Goal: Task Accomplishment & Management: Manage account settings

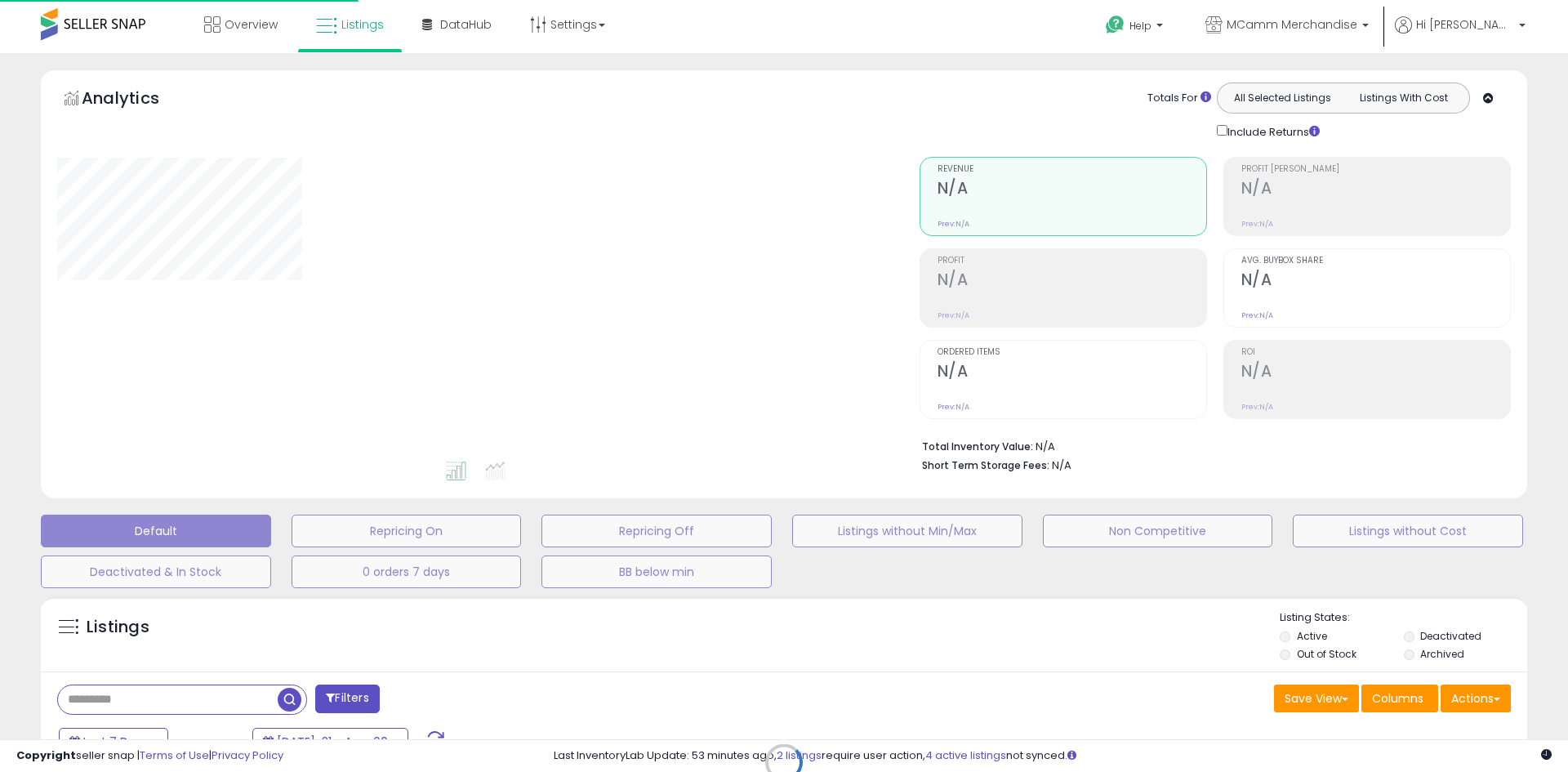
select select "**"
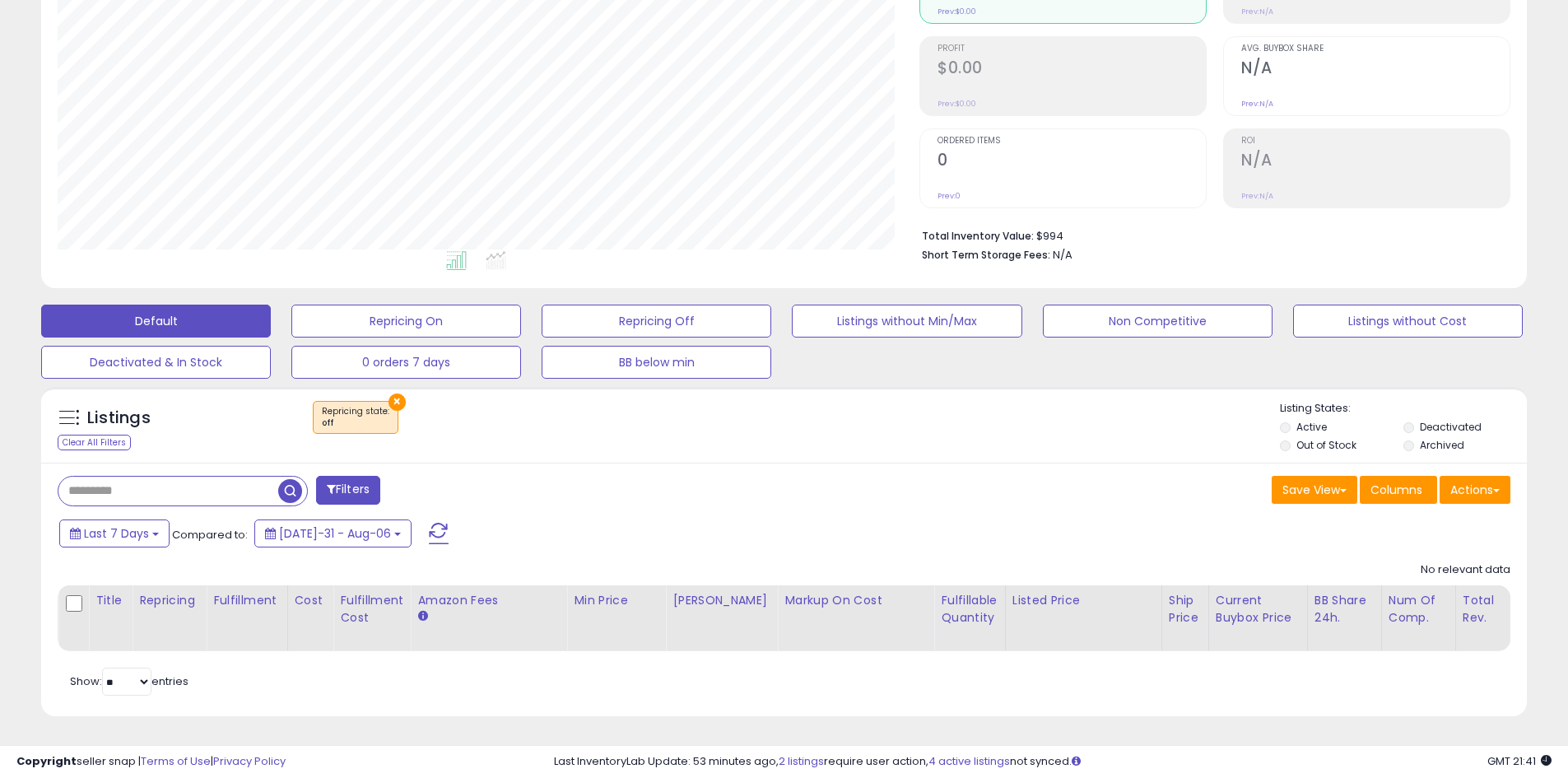
scroll to position [338, 862]
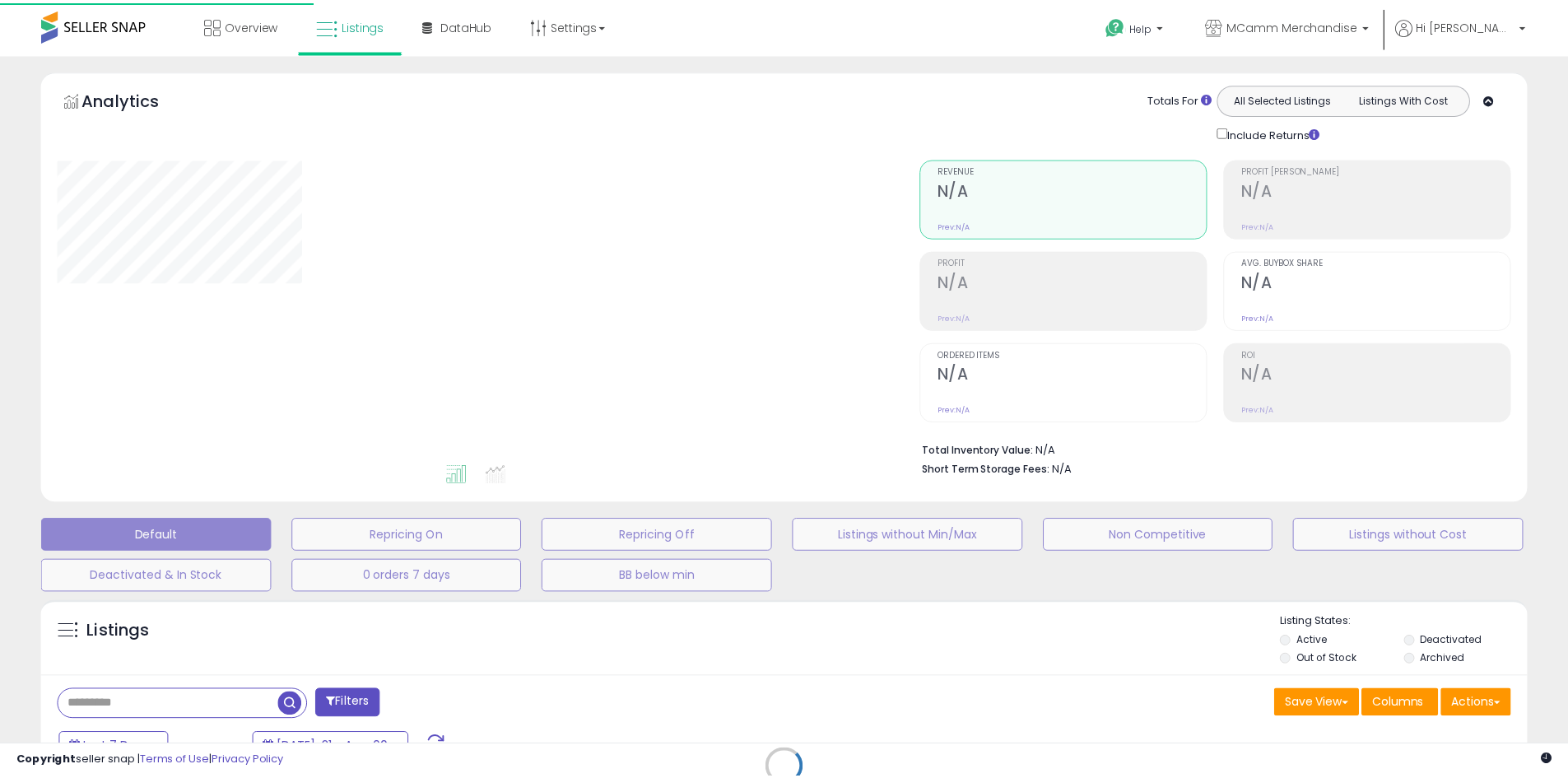
scroll to position [227, 0]
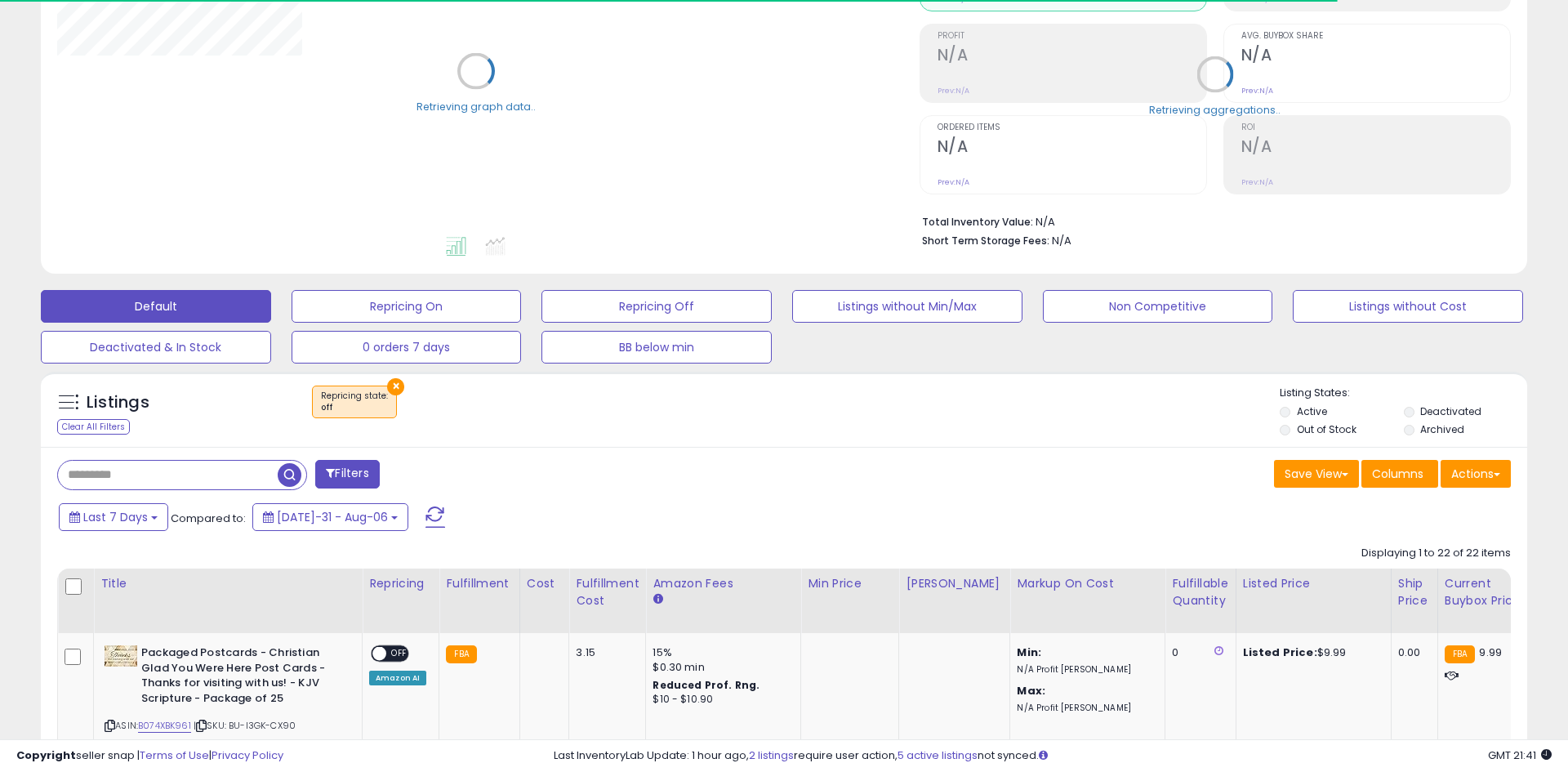
select select "**"
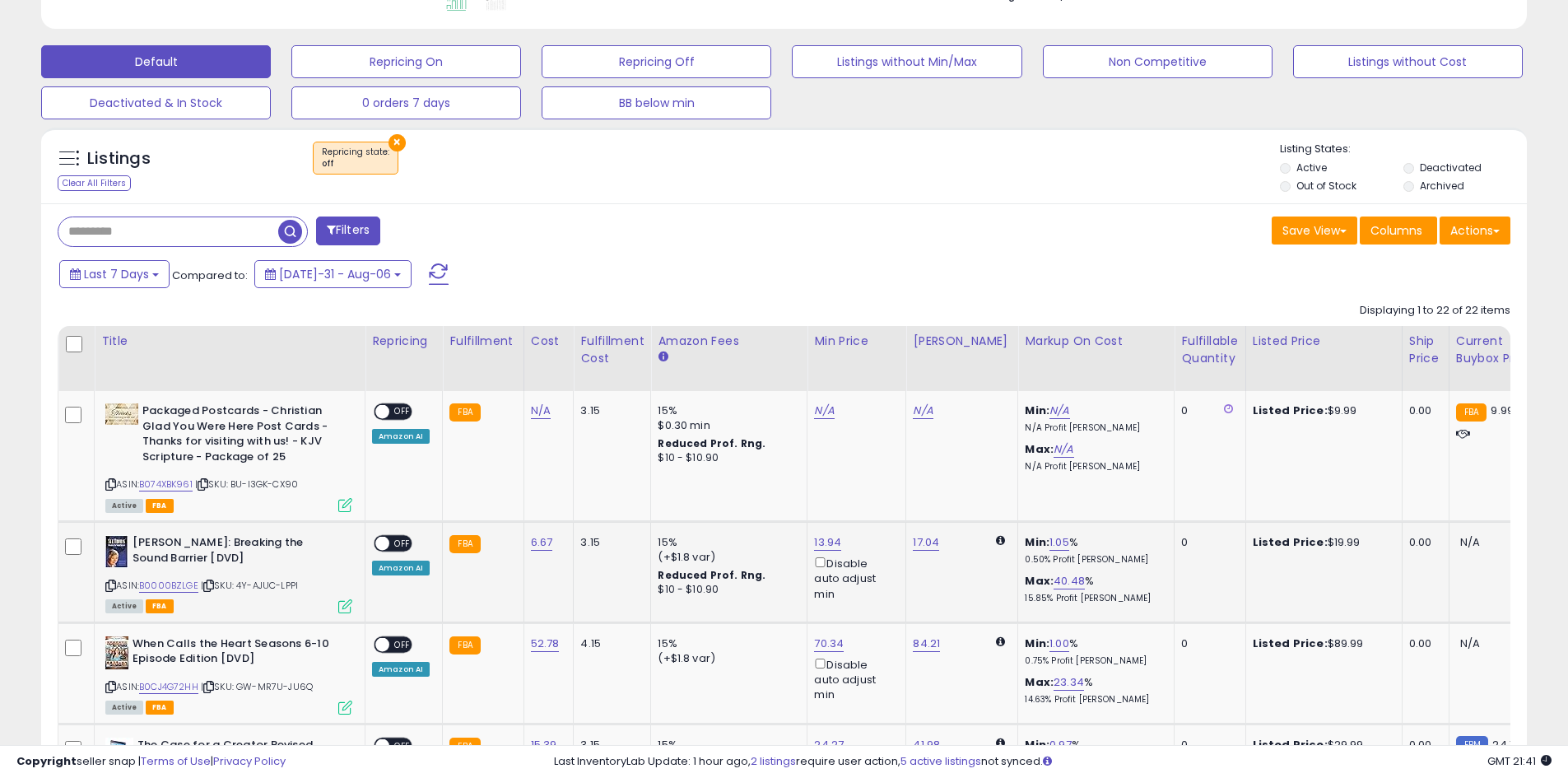
scroll to position [638, 0]
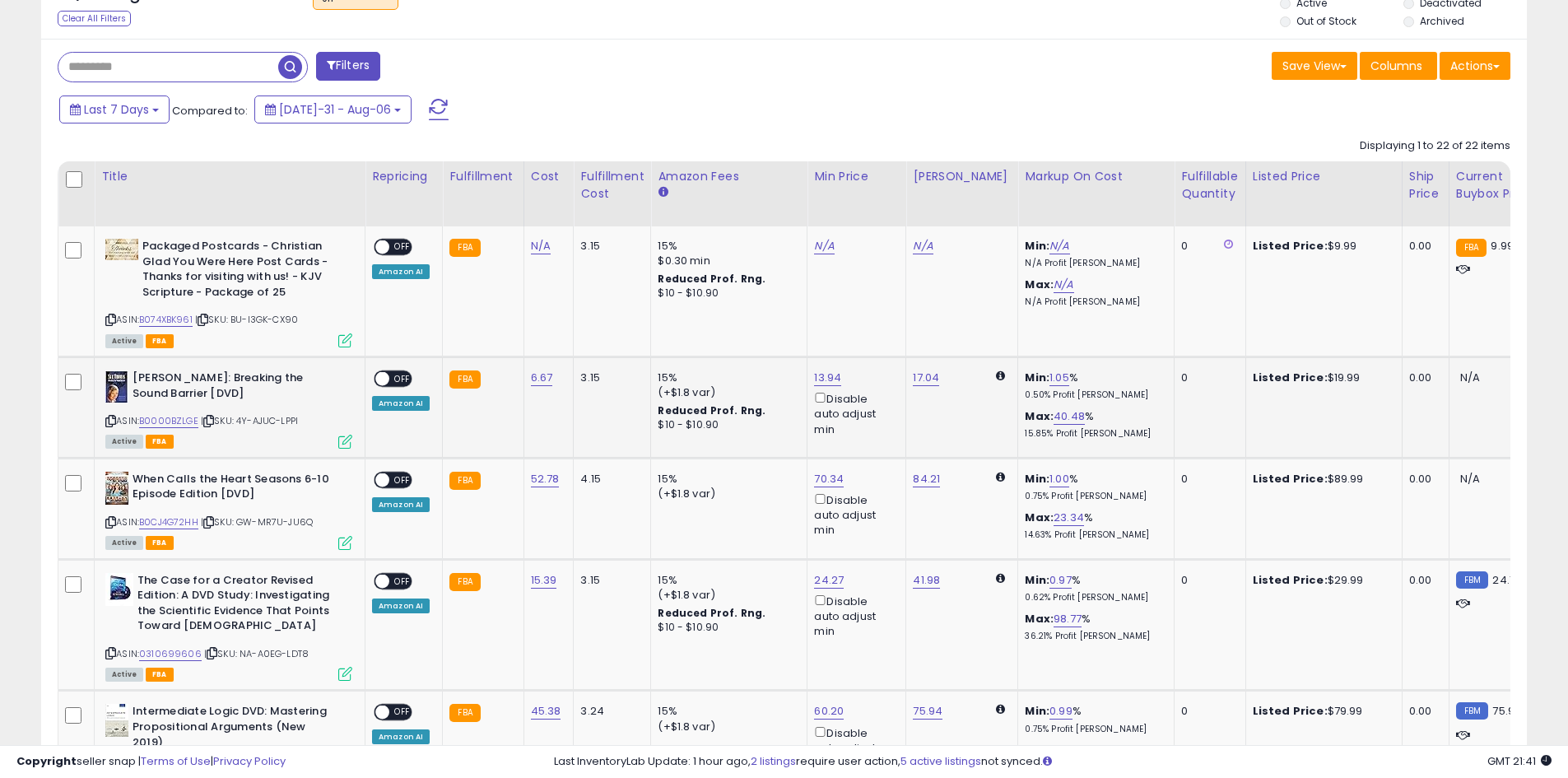
click at [400, 375] on span "OFF" at bounding box center [402, 379] width 26 height 14
click at [394, 479] on span "OFF" at bounding box center [402, 479] width 26 height 14
click at [408, 582] on span "OFF" at bounding box center [402, 580] width 26 height 14
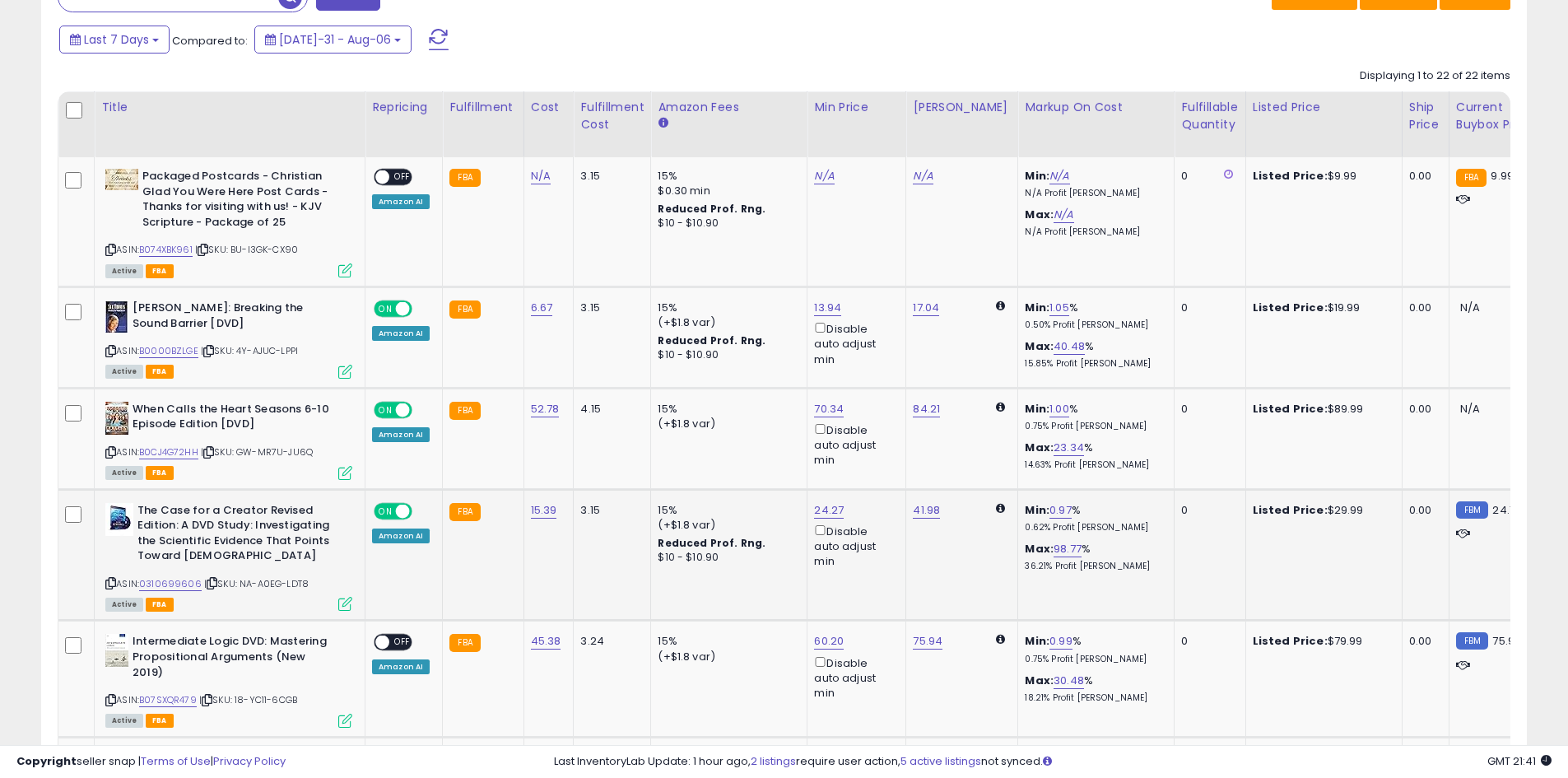
scroll to position [803, 0]
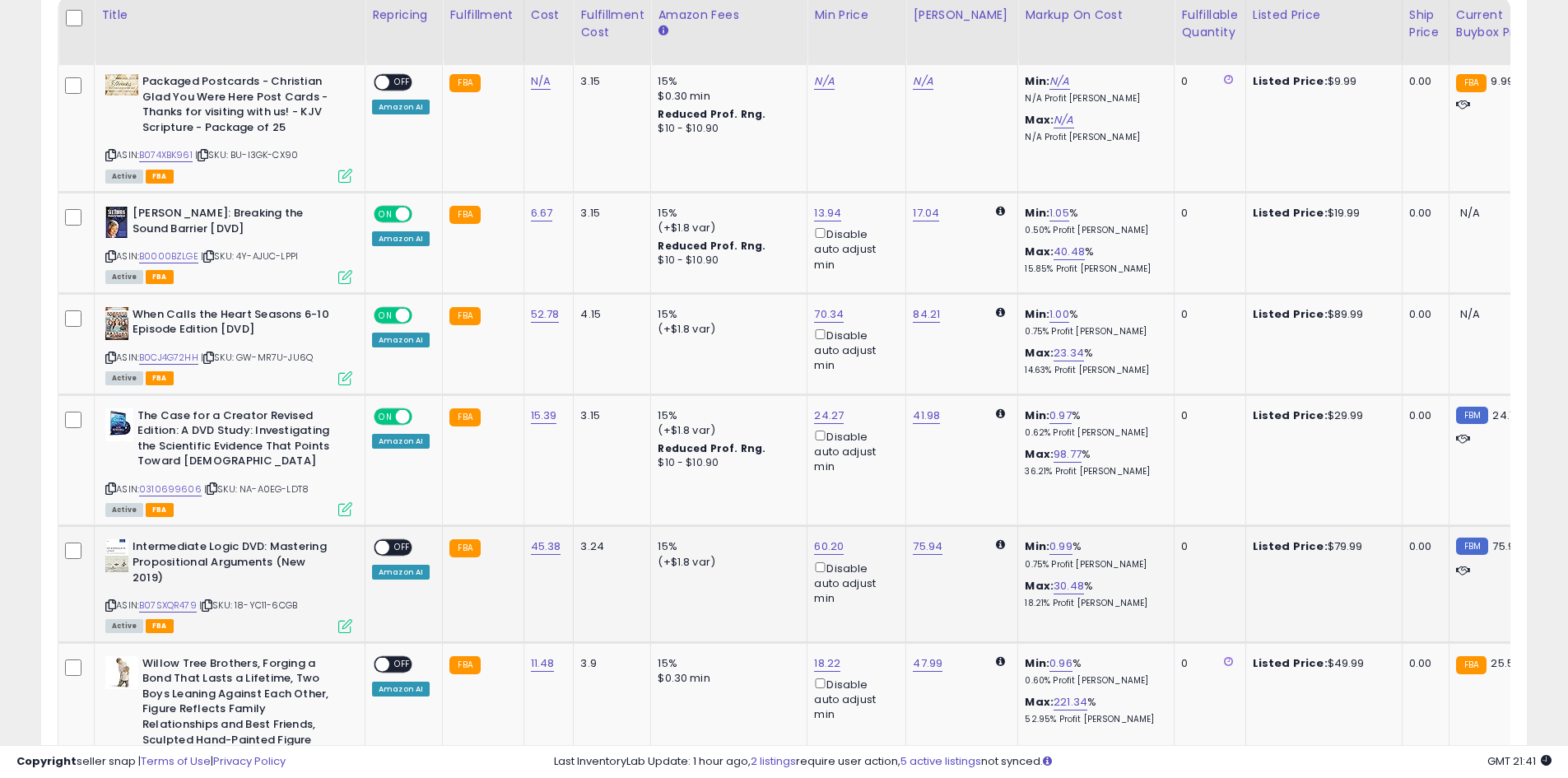
click at [407, 544] on span "OFF" at bounding box center [402, 547] width 26 height 14
click at [400, 661] on span "OFF" at bounding box center [402, 663] width 26 height 14
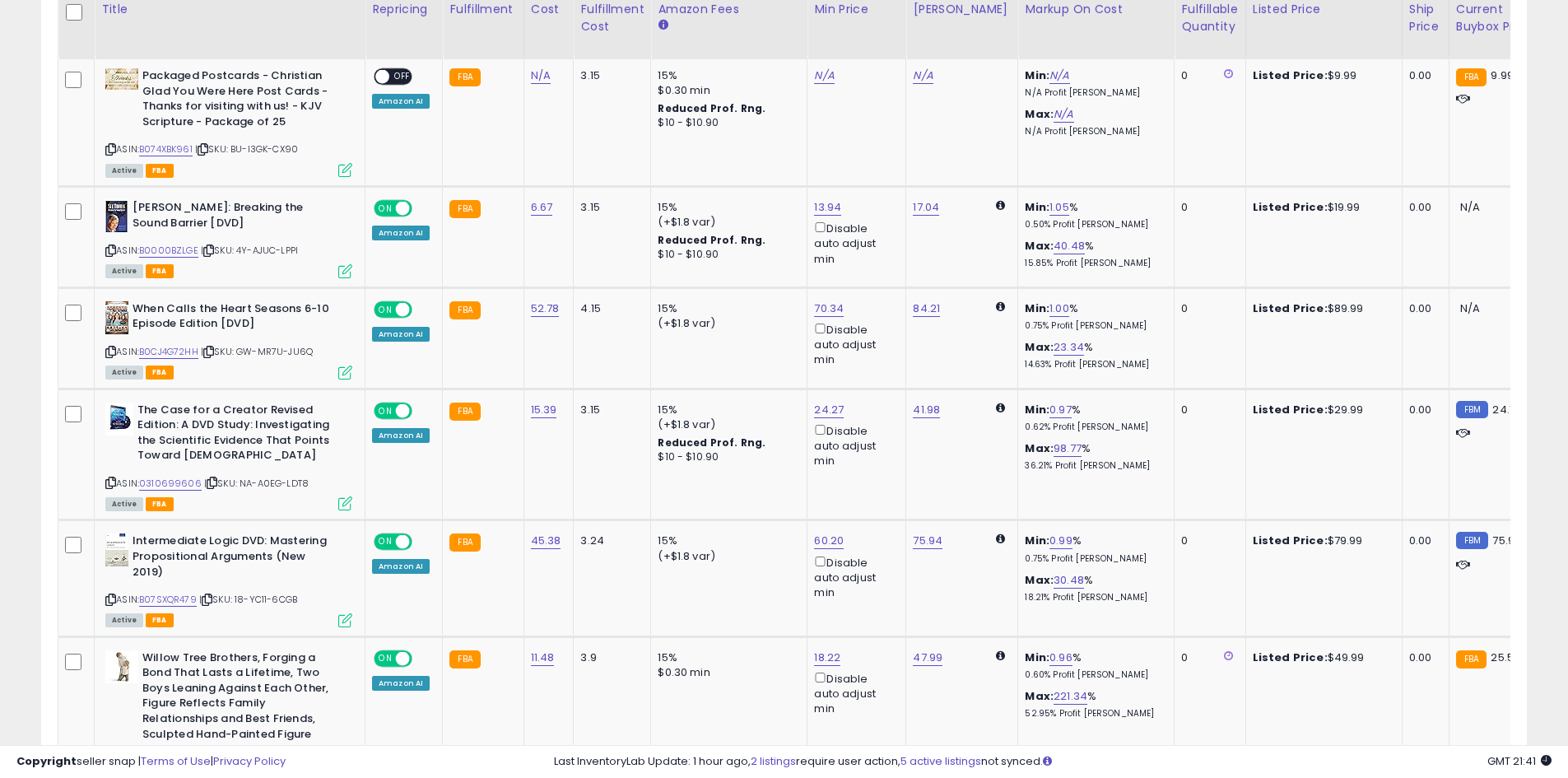
scroll to position [1049, 0]
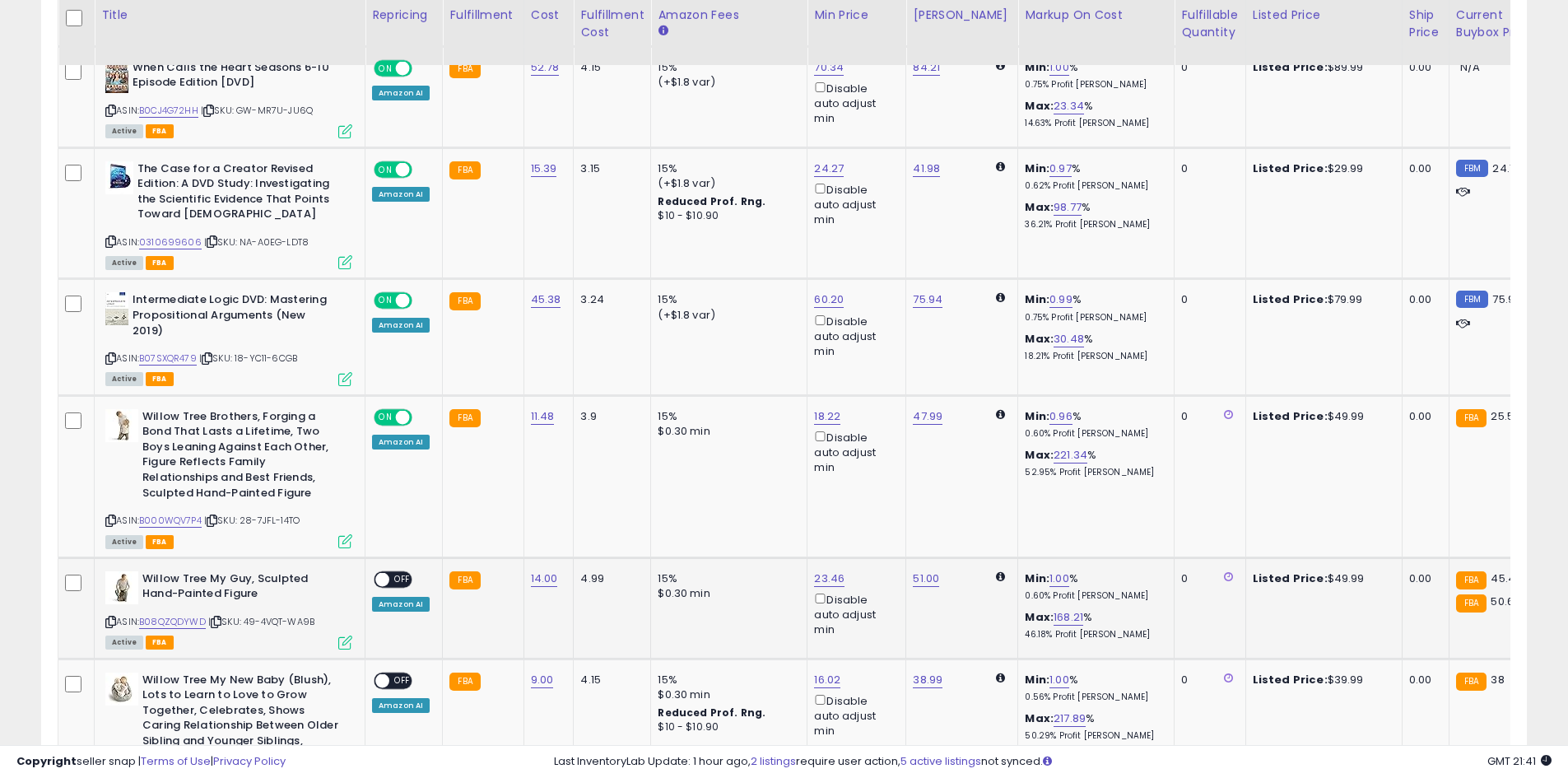
click at [404, 577] on span "OFF" at bounding box center [402, 579] width 26 height 14
click at [396, 674] on span "OFF" at bounding box center [402, 680] width 26 height 14
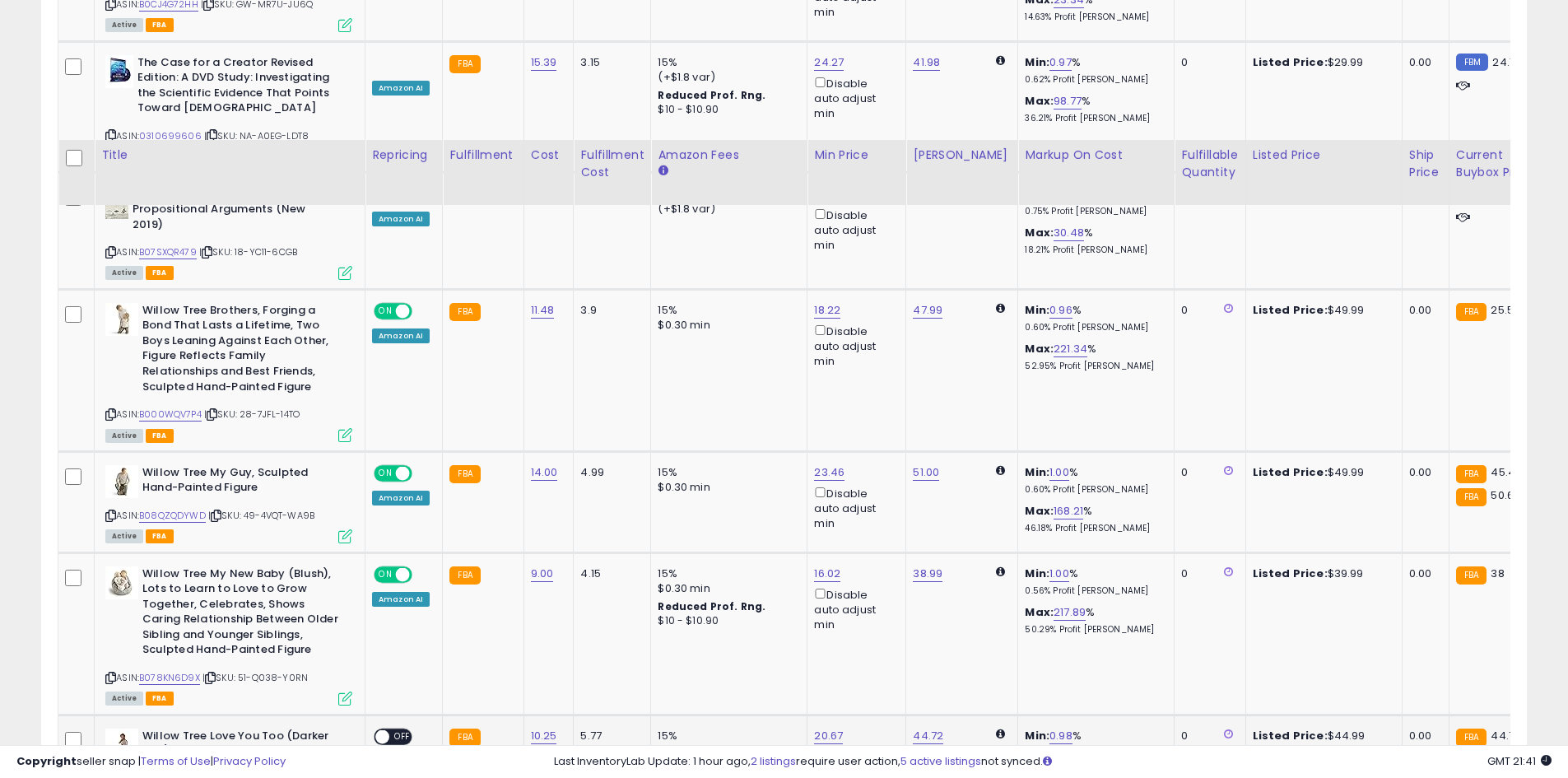
scroll to position [1297, 0]
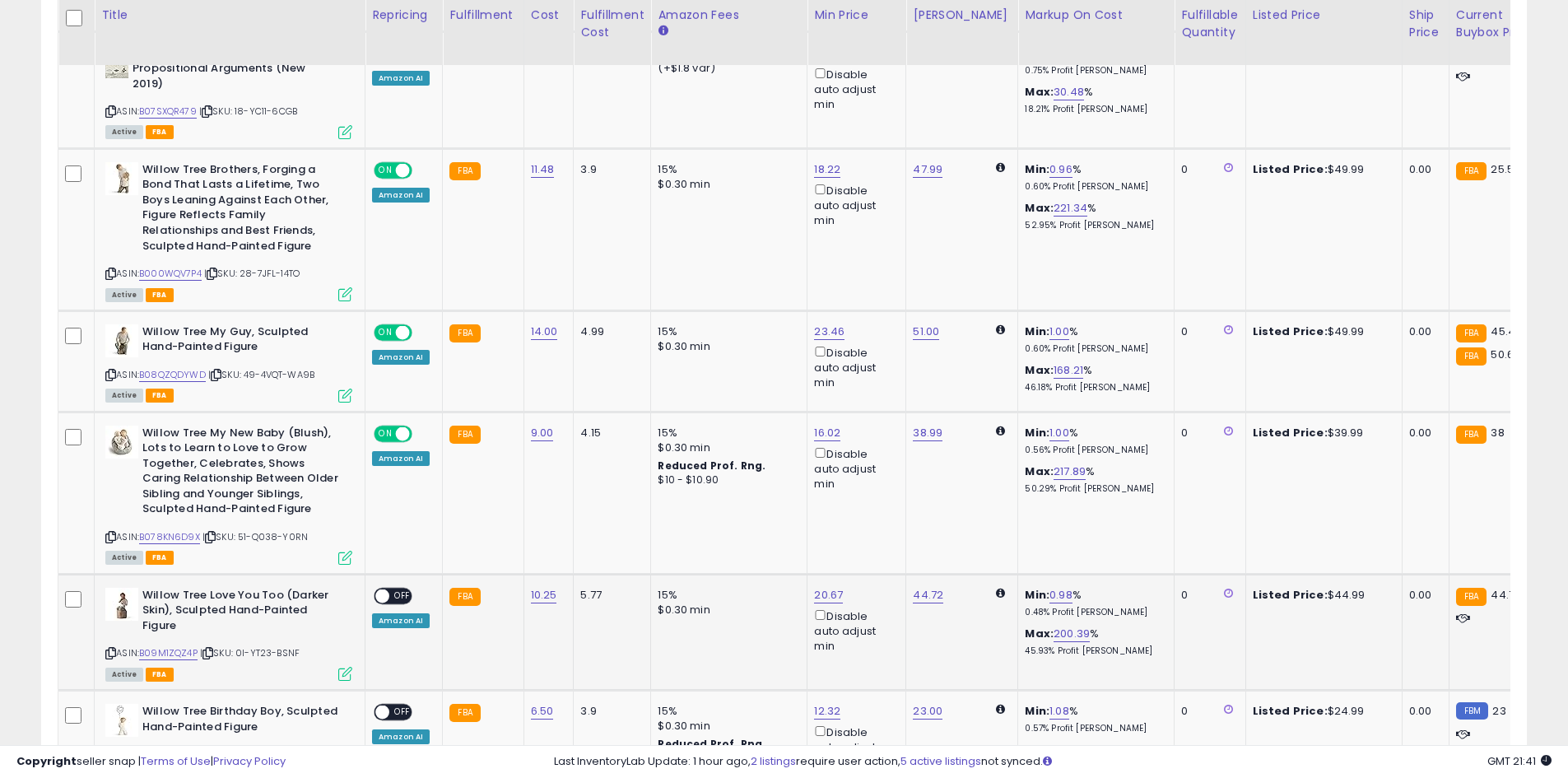
click at [400, 594] on span "OFF" at bounding box center [402, 595] width 26 height 14
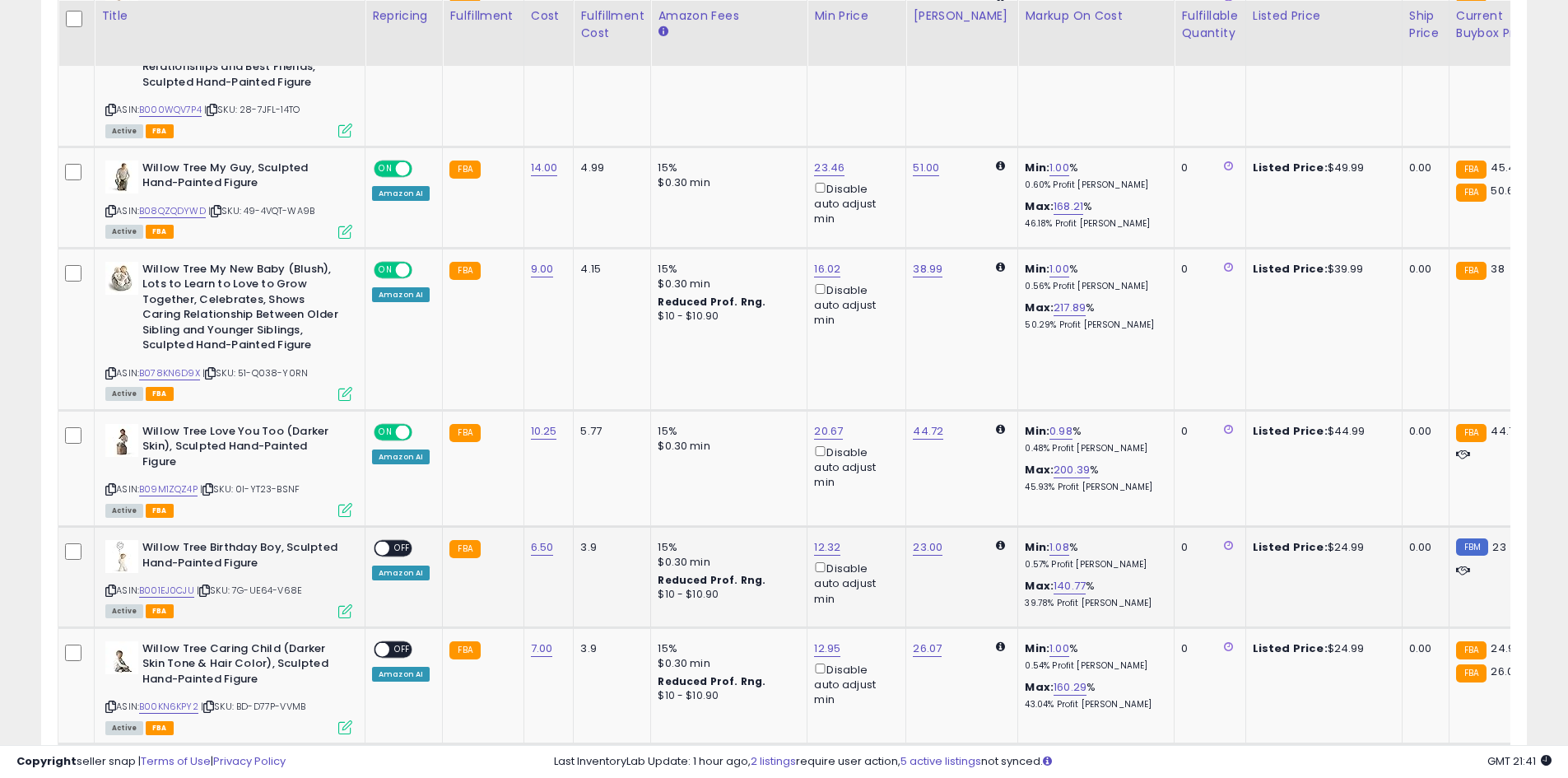
scroll to position [1461, 0]
click at [396, 541] on span "OFF" at bounding box center [402, 547] width 26 height 14
click at [395, 662] on div "ON OFF Amazon AI" at bounding box center [400, 660] width 57 height 39
click at [400, 649] on span "OFF" at bounding box center [402, 648] width 26 height 14
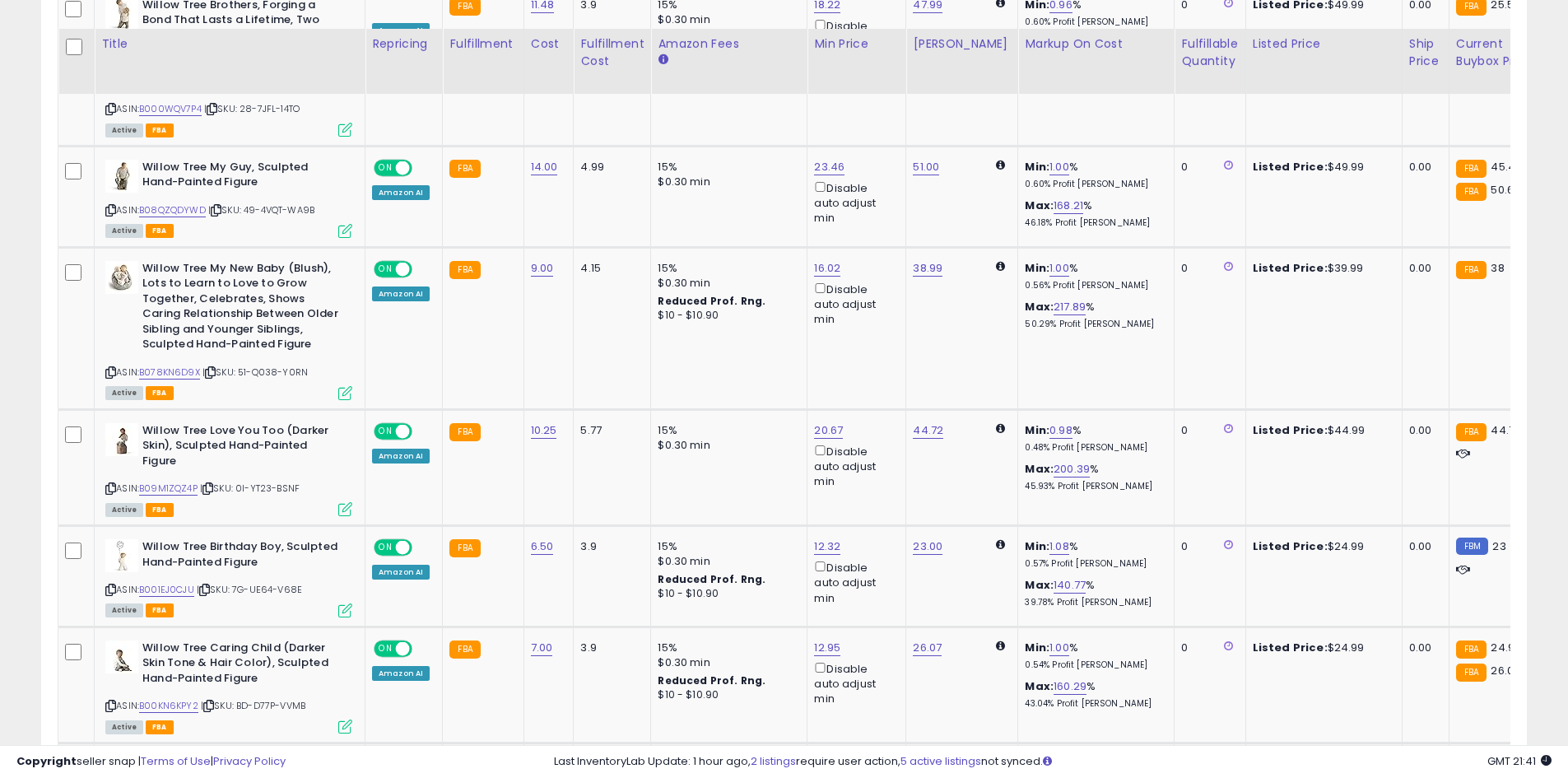
scroll to position [1708, 0]
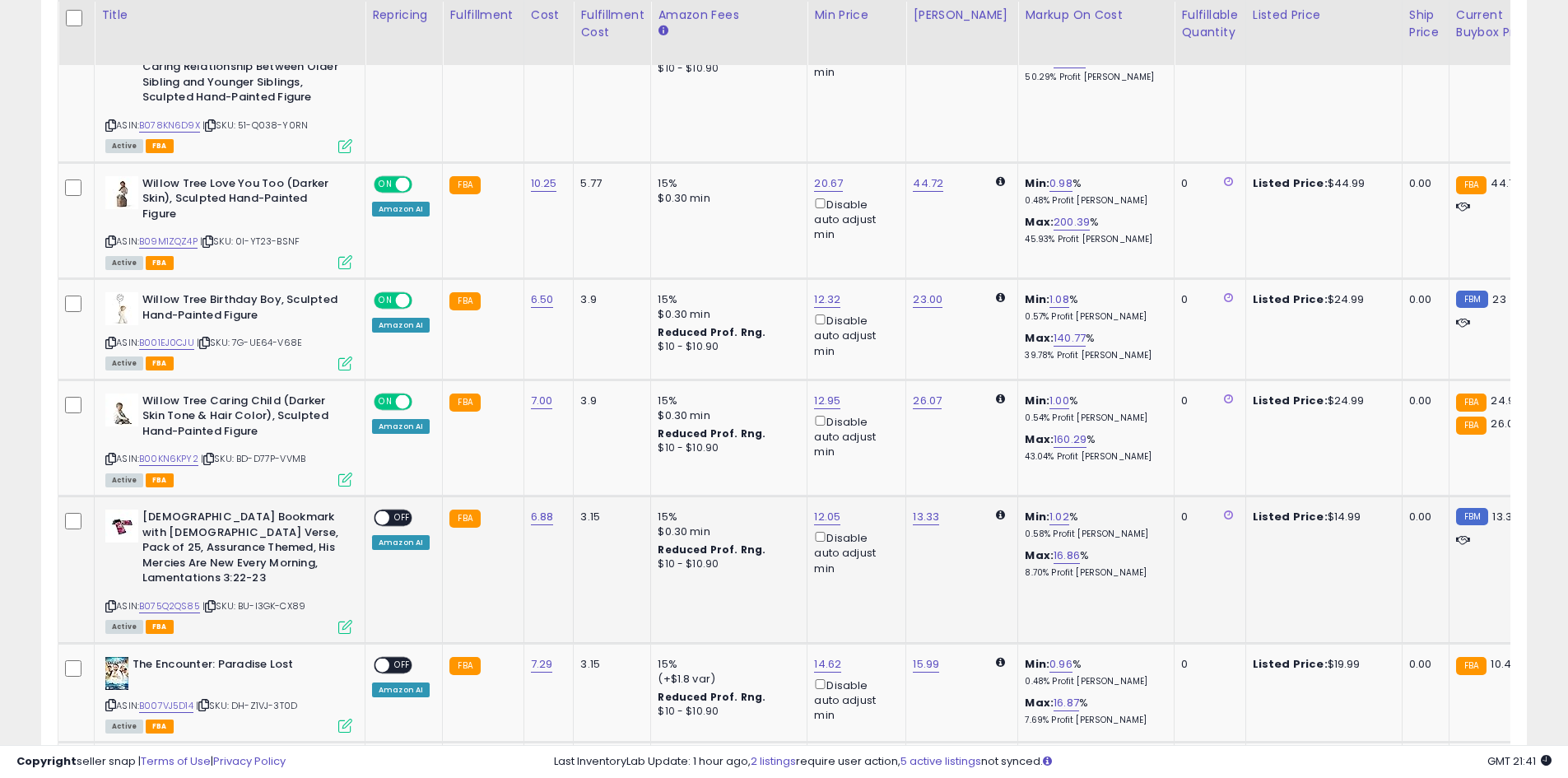
click at [408, 514] on span "OFF" at bounding box center [402, 518] width 26 height 14
click at [405, 658] on span "OFF" at bounding box center [402, 664] width 26 height 14
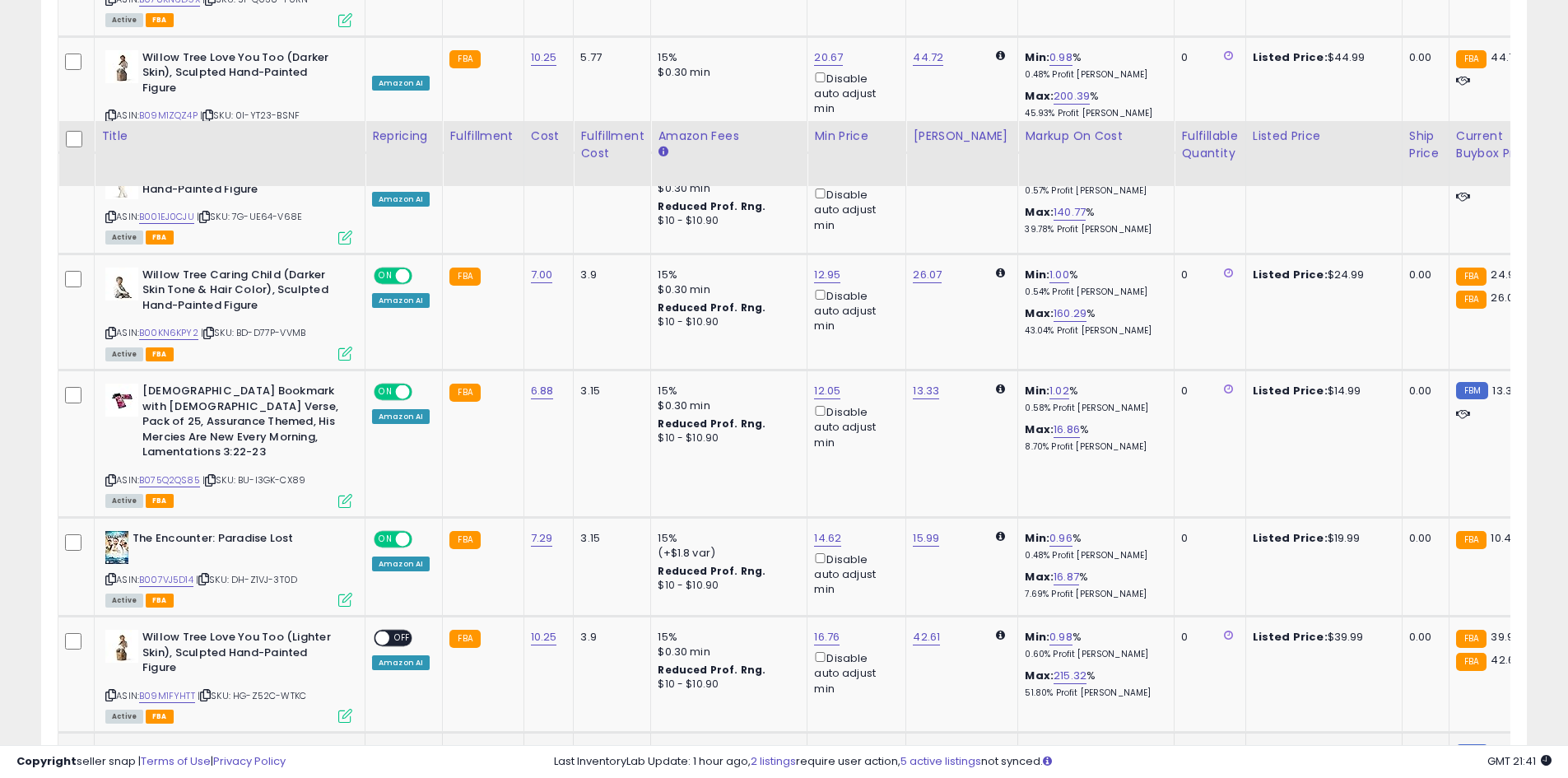
scroll to position [1955, 0]
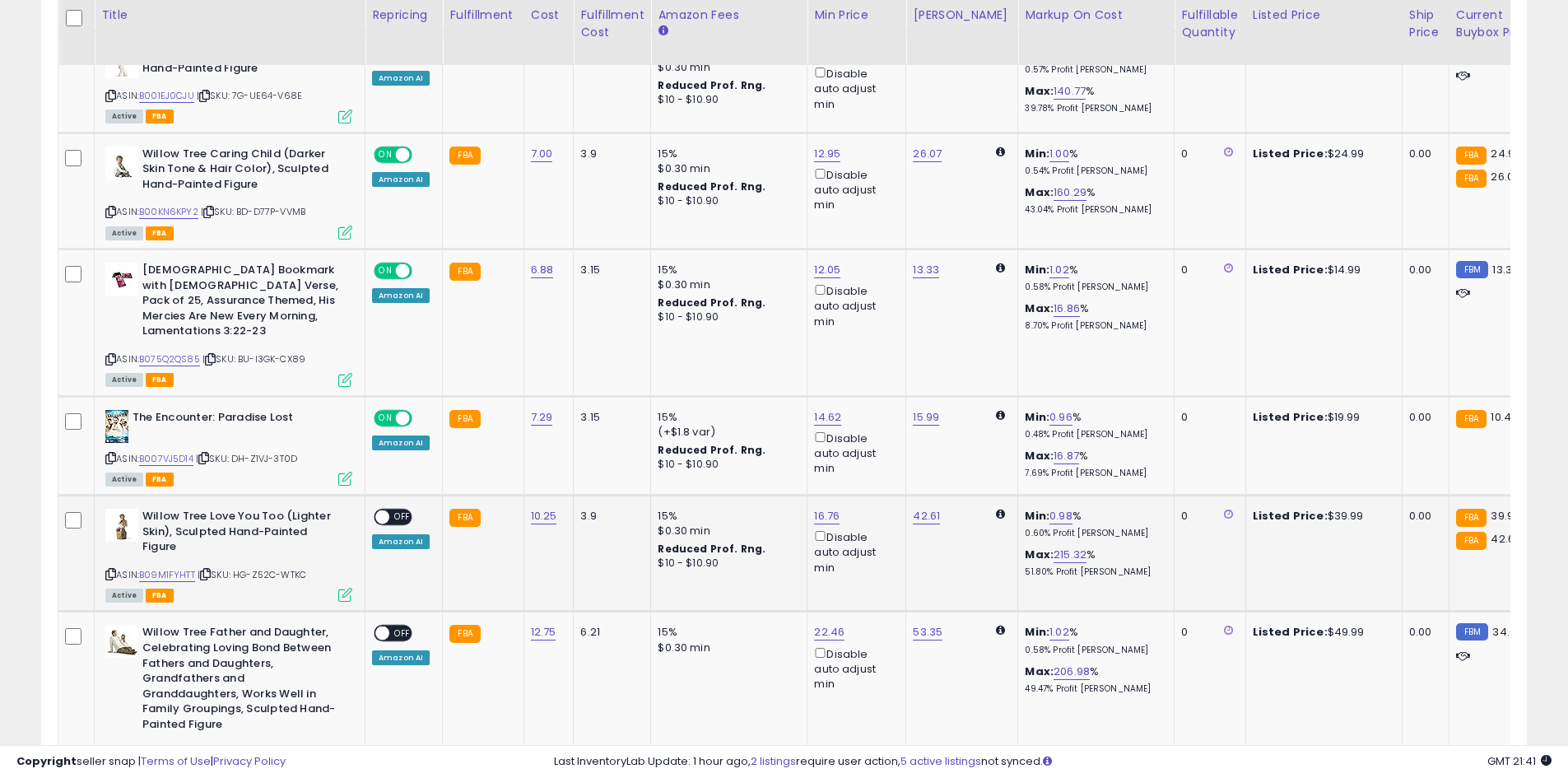
click at [402, 510] on span "OFF" at bounding box center [402, 517] width 26 height 14
click at [405, 626] on span "OFF" at bounding box center [402, 632] width 26 height 14
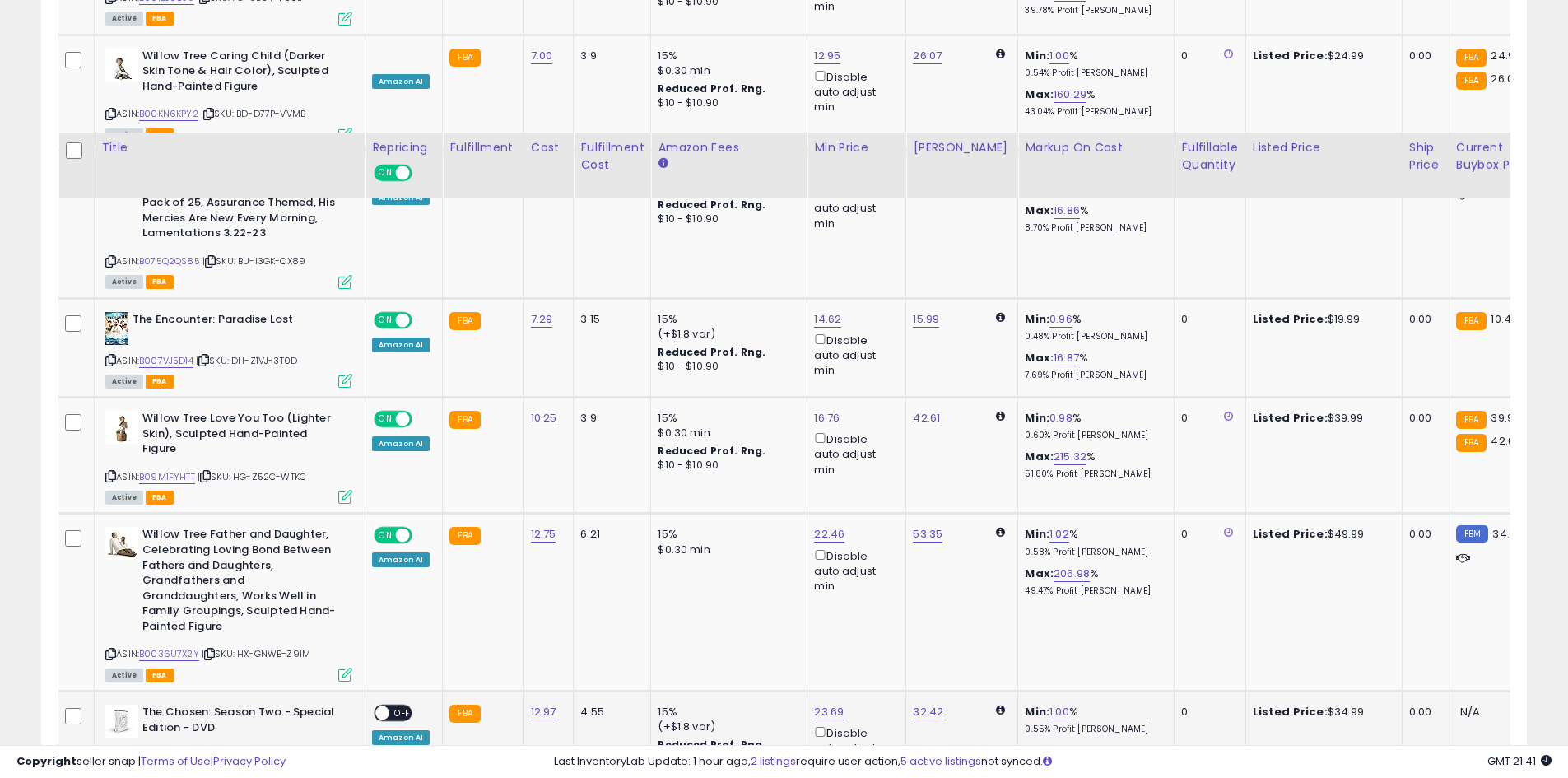
scroll to position [2202, 0]
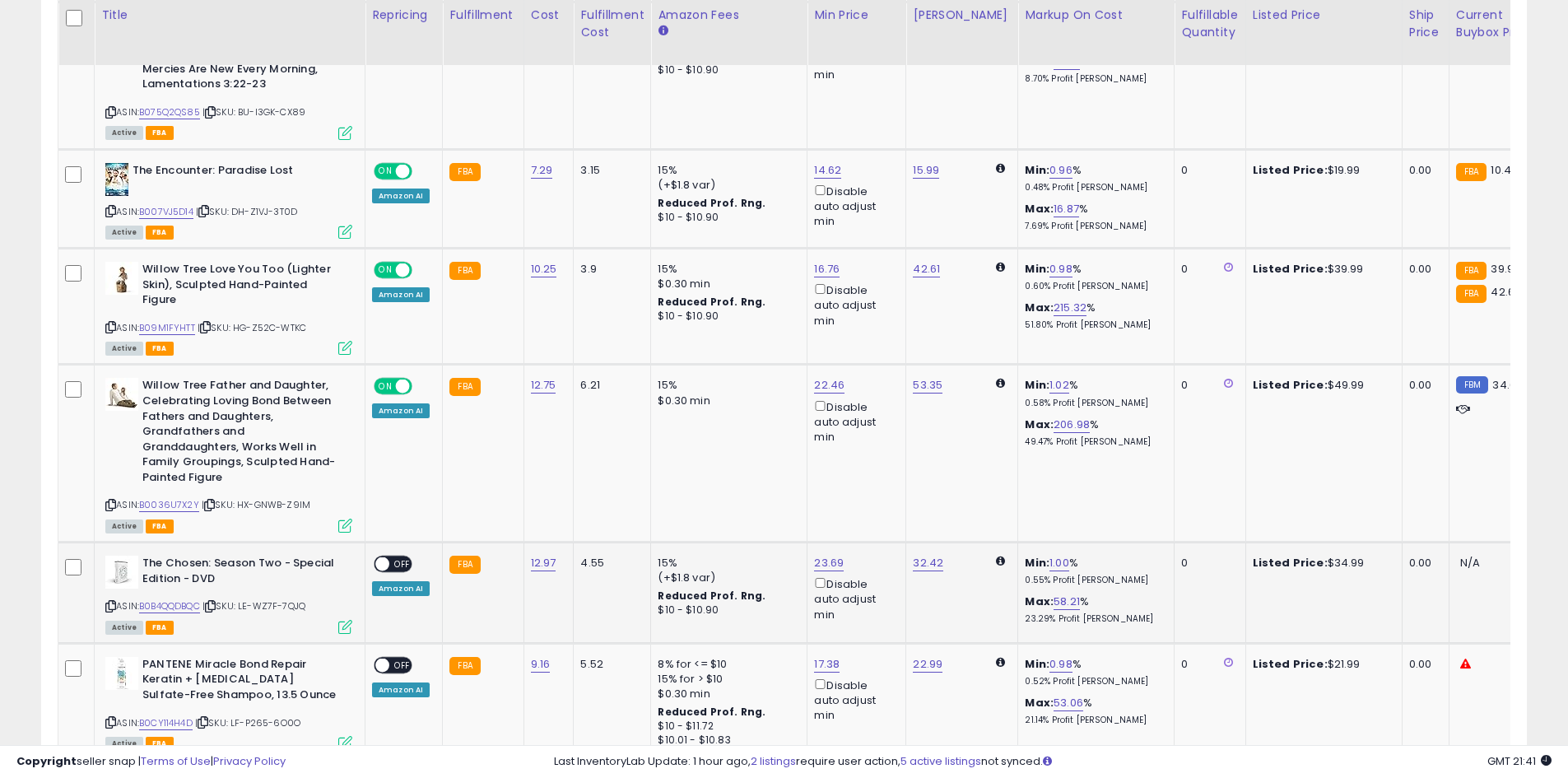
click at [403, 557] on span "OFF" at bounding box center [402, 563] width 26 height 14
click at [402, 658] on span "OFF" at bounding box center [402, 664] width 26 height 14
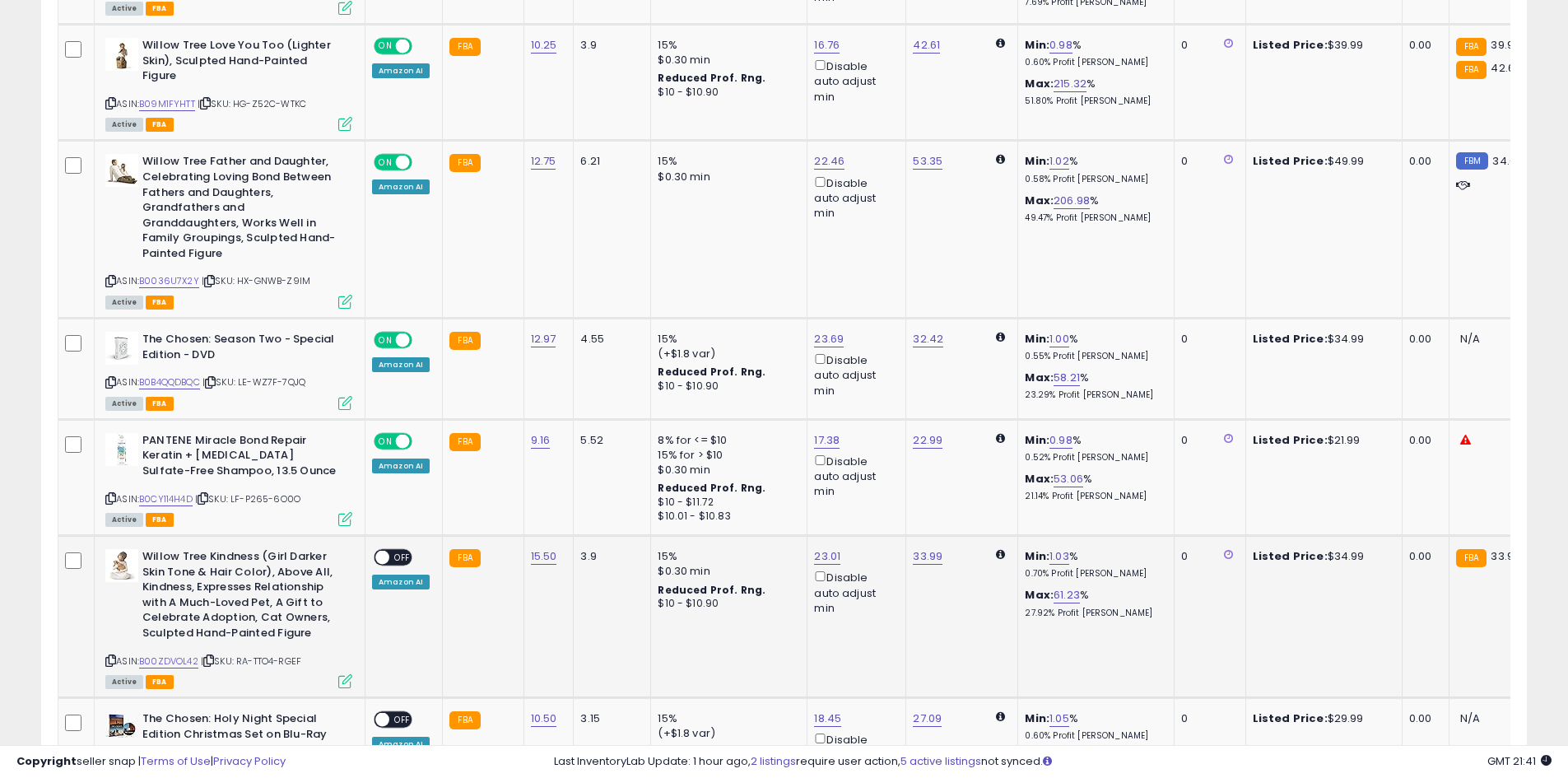
scroll to position [2449, 0]
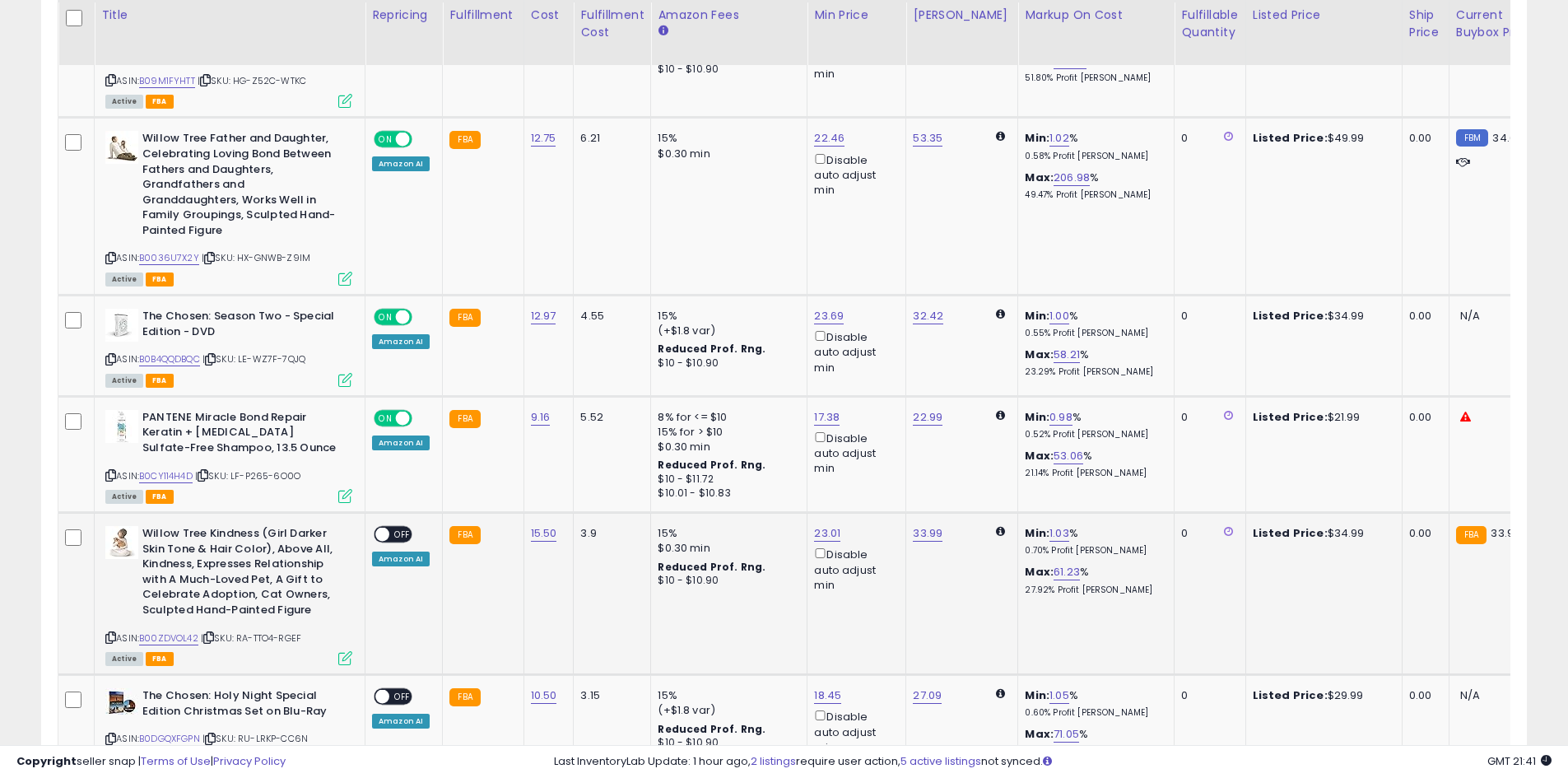
click at [406, 528] on span "OFF" at bounding box center [402, 534] width 26 height 14
click at [403, 690] on span "OFF" at bounding box center [402, 696] width 26 height 14
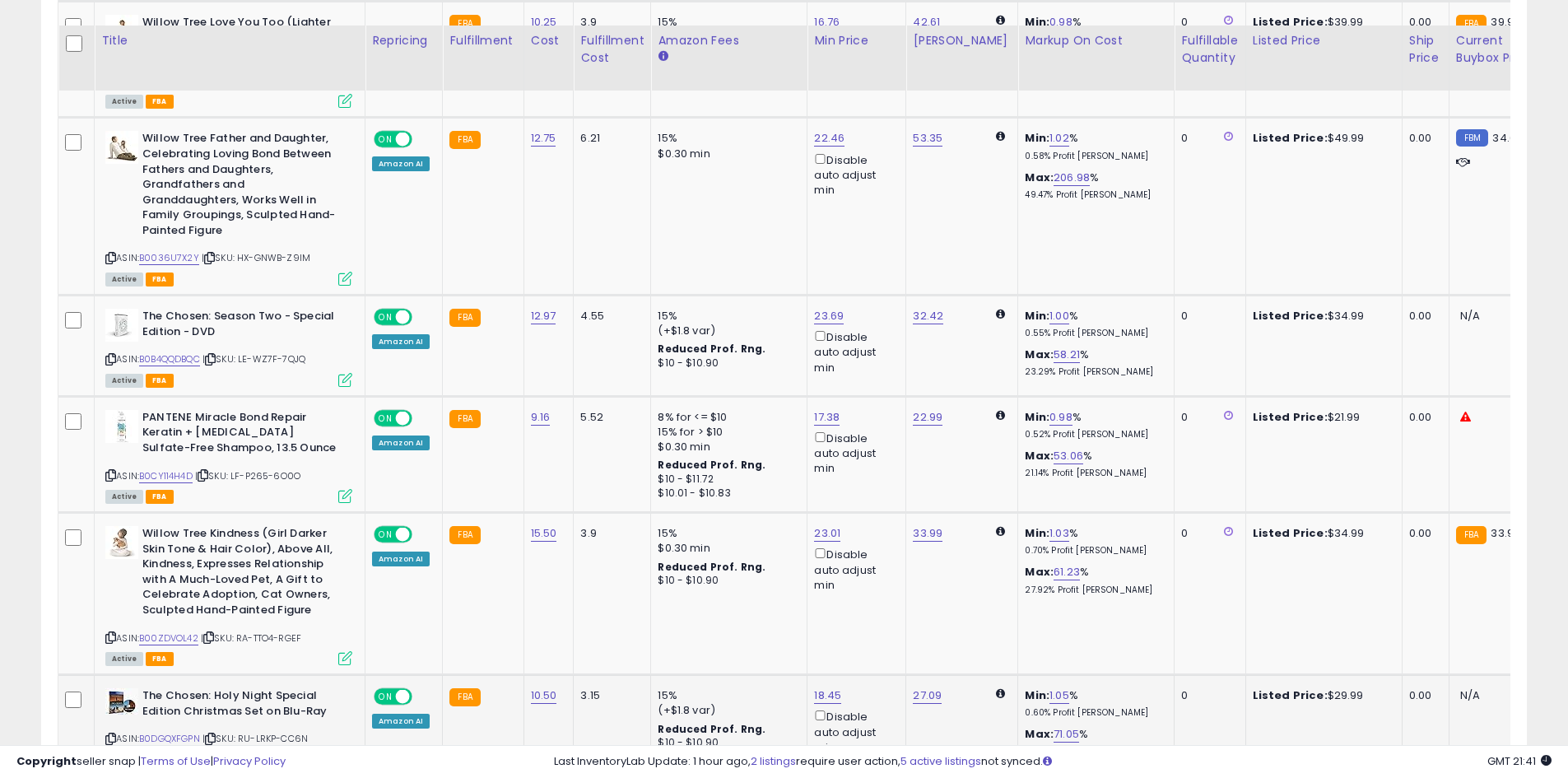
scroll to position [2613, 0]
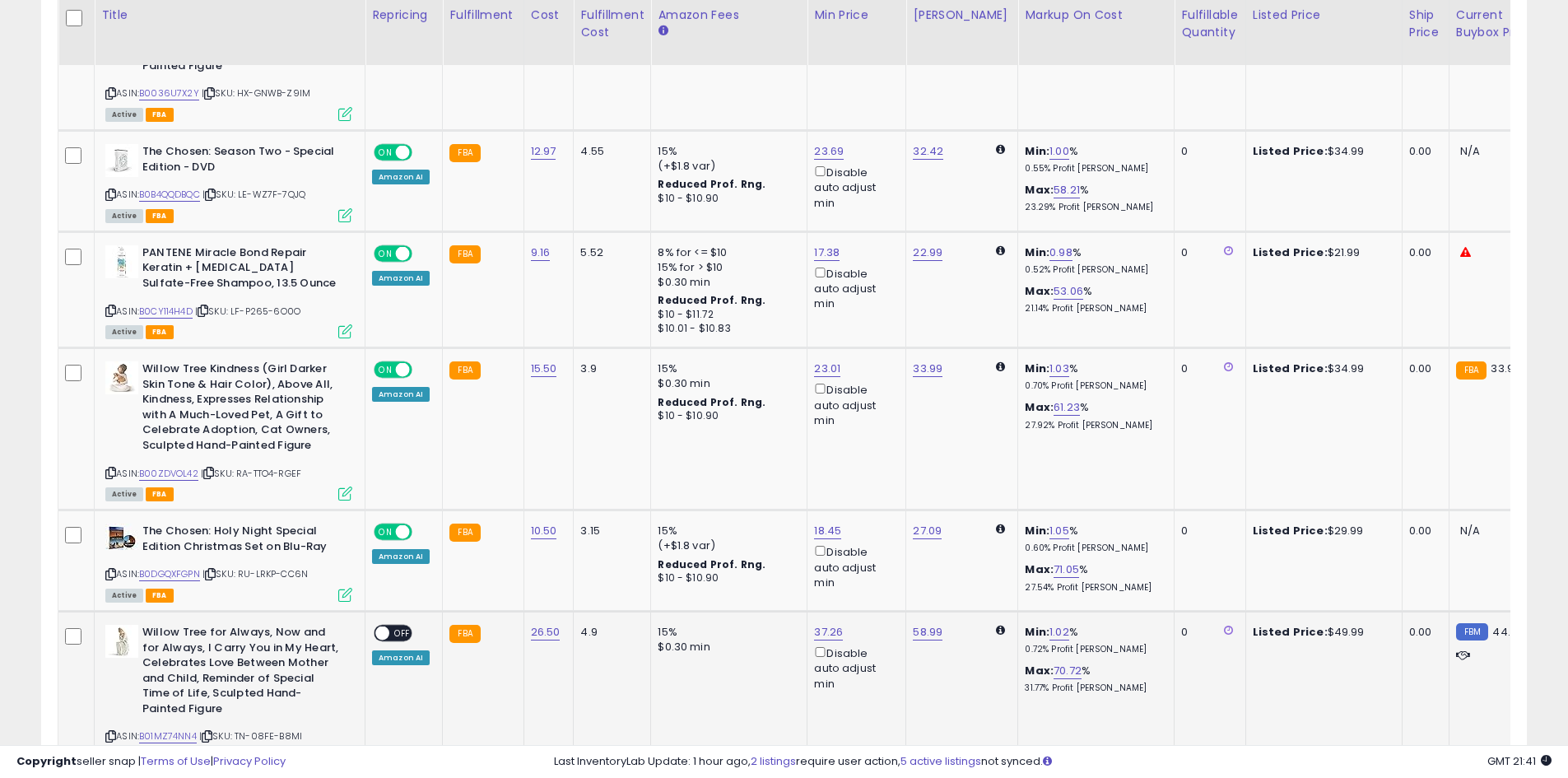
click at [409, 626] on span "OFF" at bounding box center [402, 632] width 26 height 14
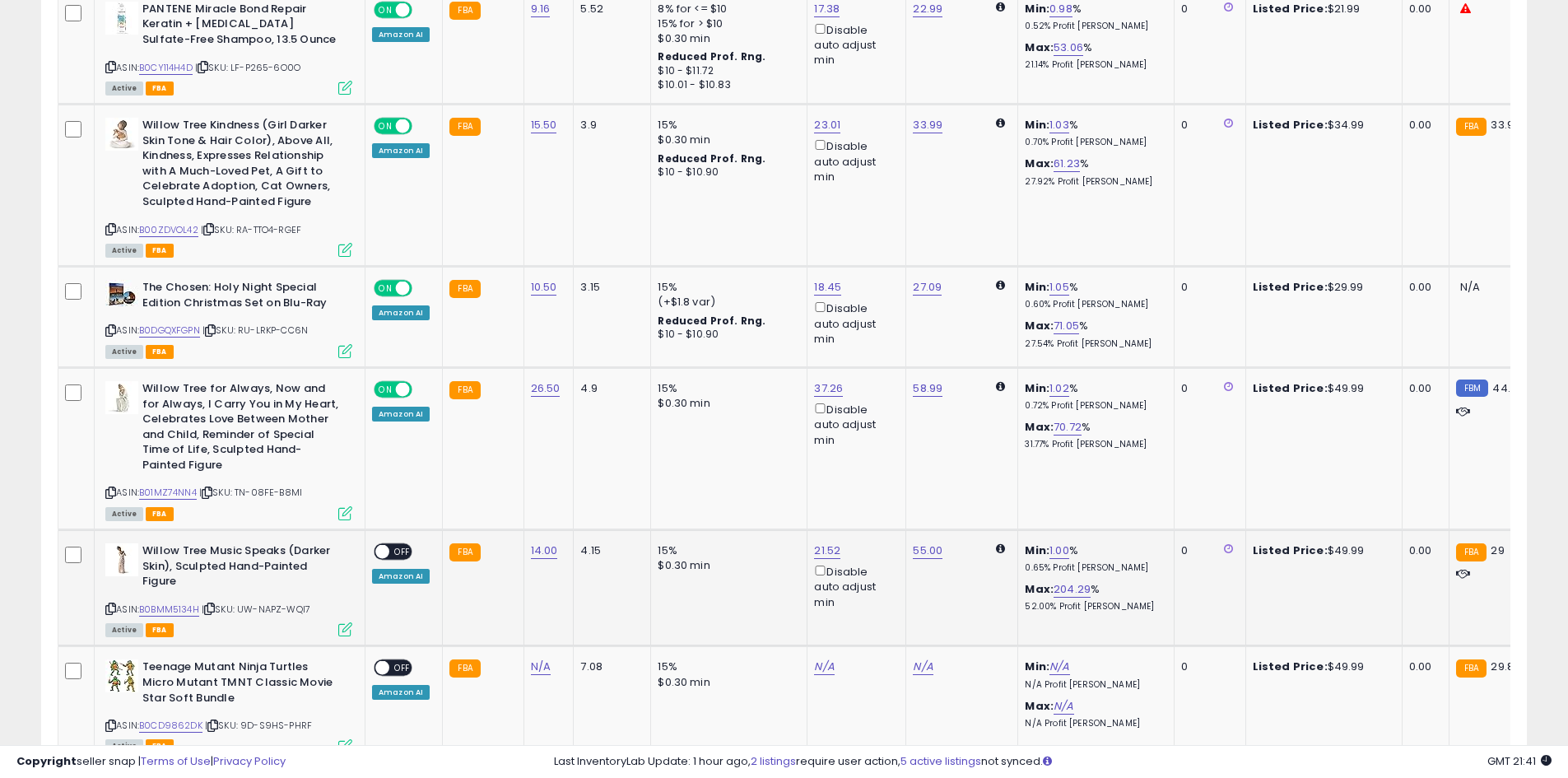
scroll to position [2860, 0]
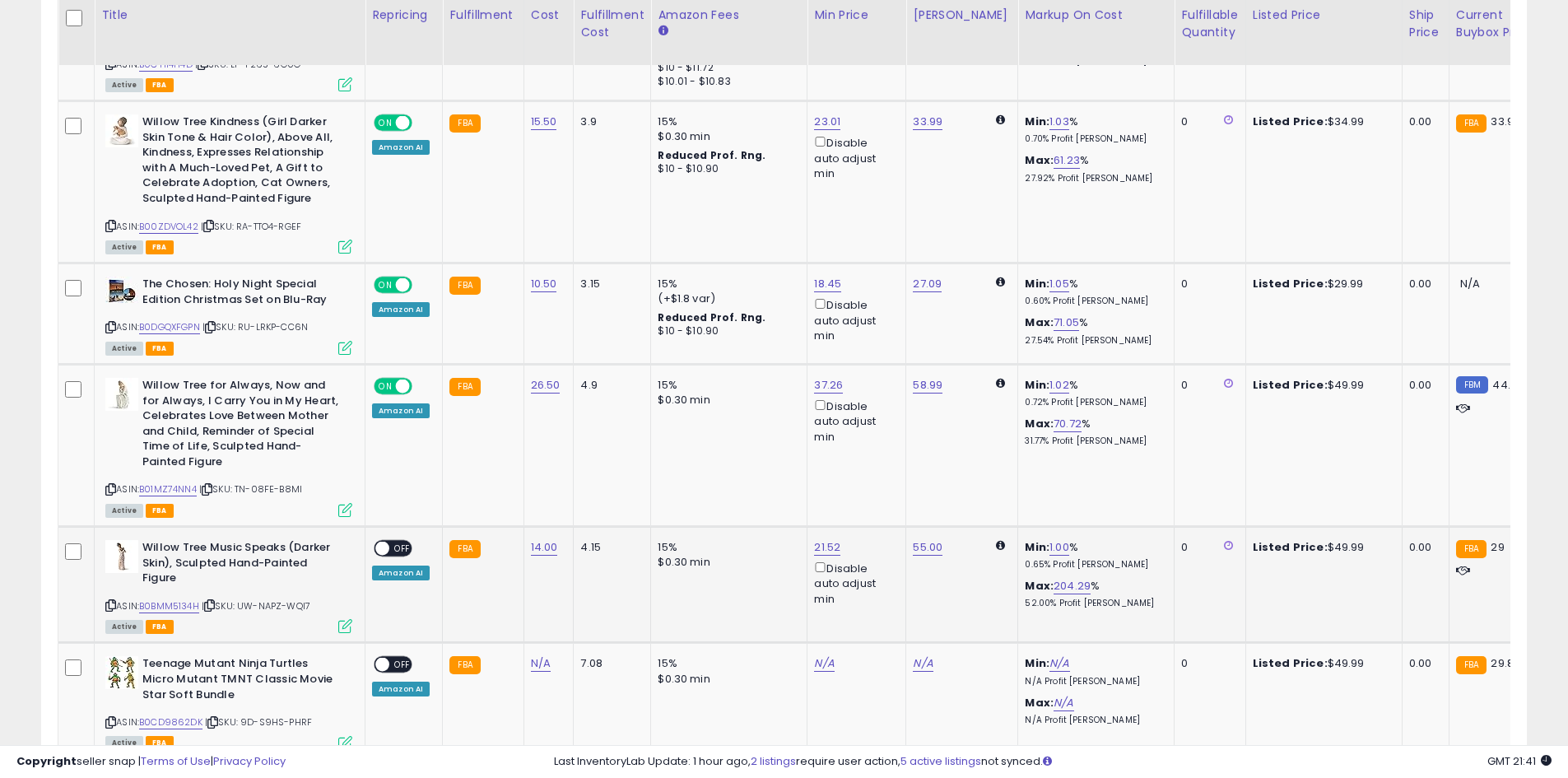
click at [407, 541] on span "OFF" at bounding box center [402, 548] width 26 height 14
click at [404, 658] on span "OFF" at bounding box center [402, 664] width 26 height 14
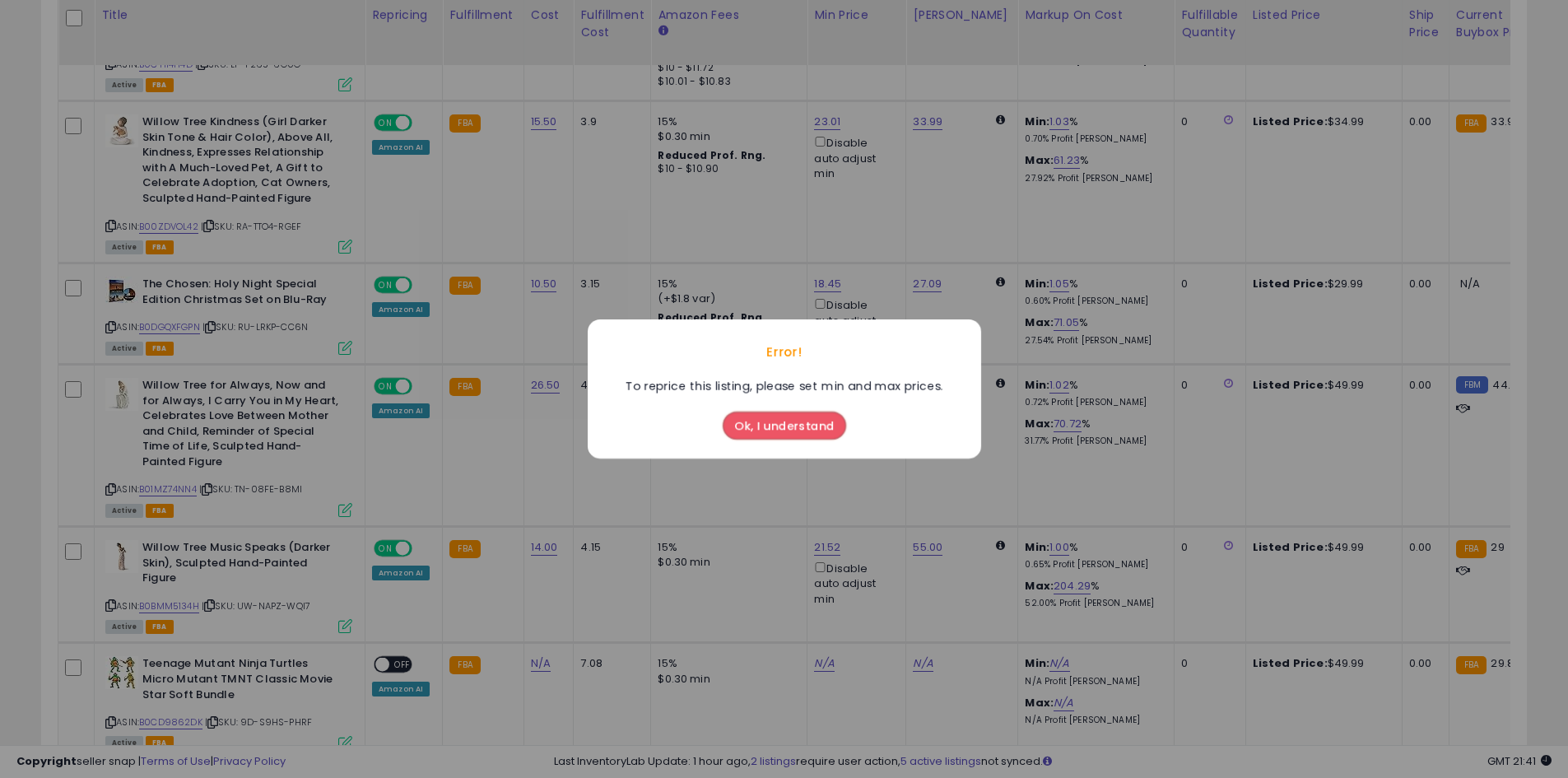
click at [786, 420] on button "Ok, I understand" at bounding box center [784, 425] width 124 height 28
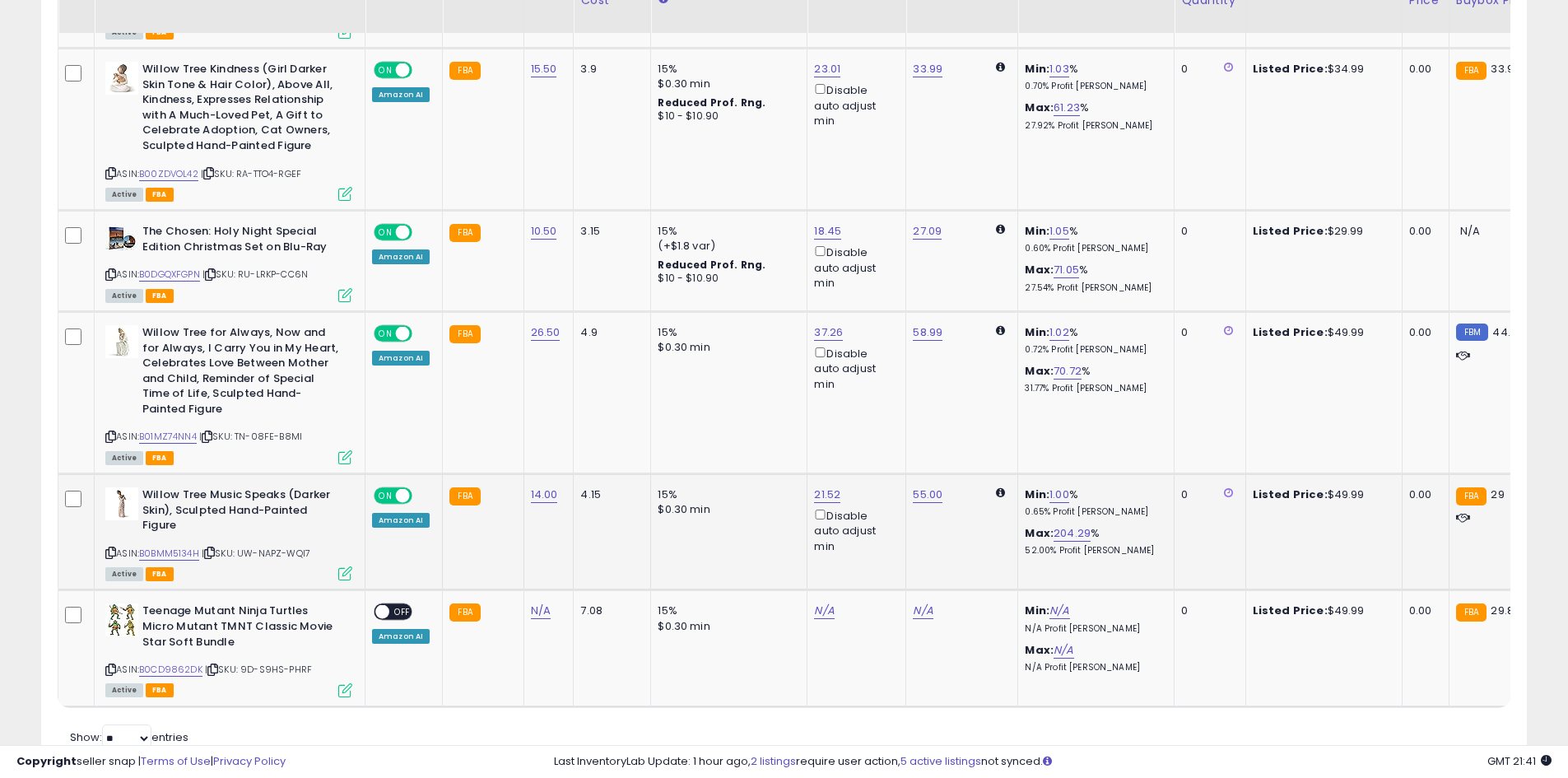
scroll to position [2952, 0]
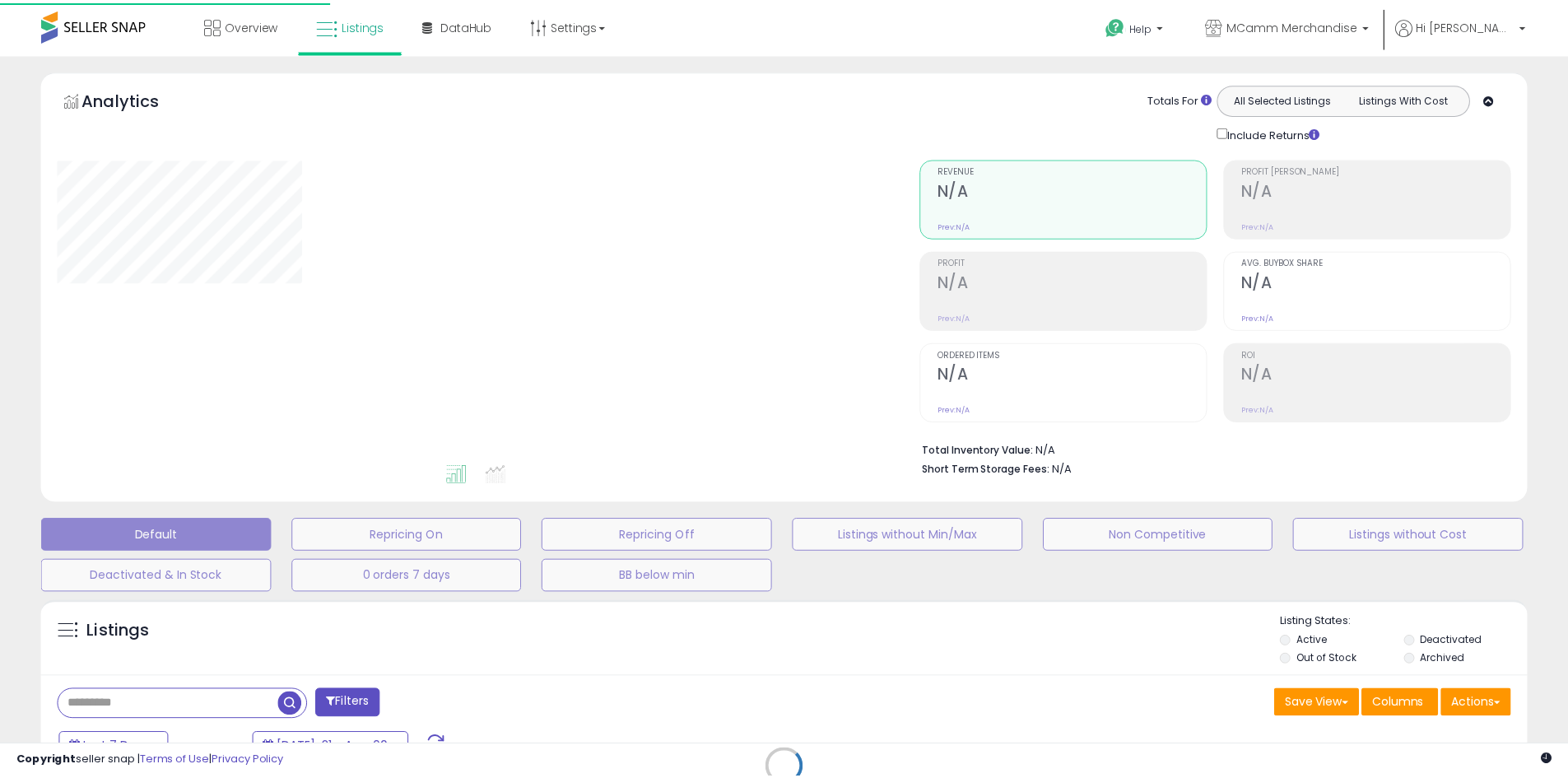
scroll to position [244, 0]
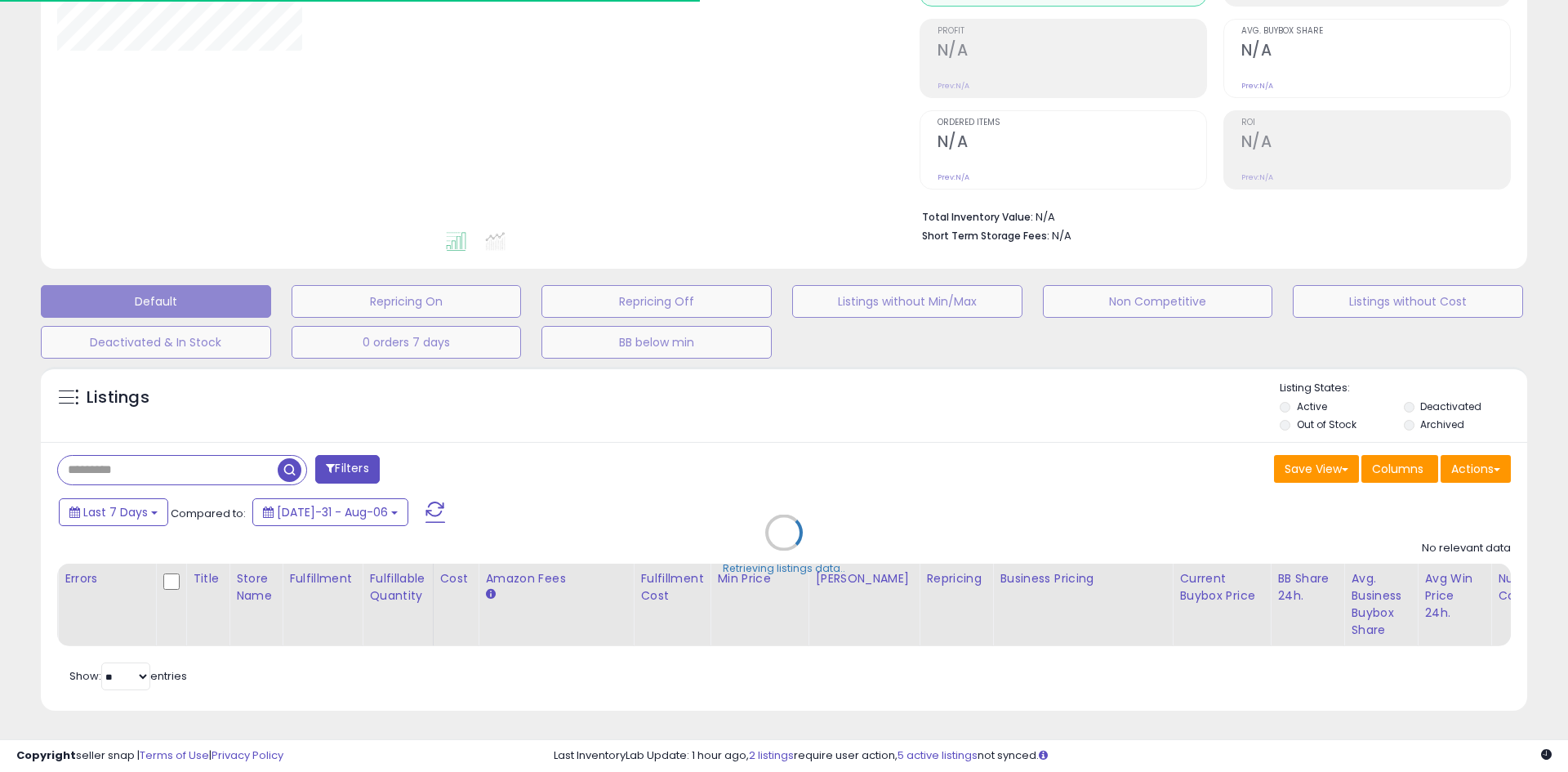
select select "**"
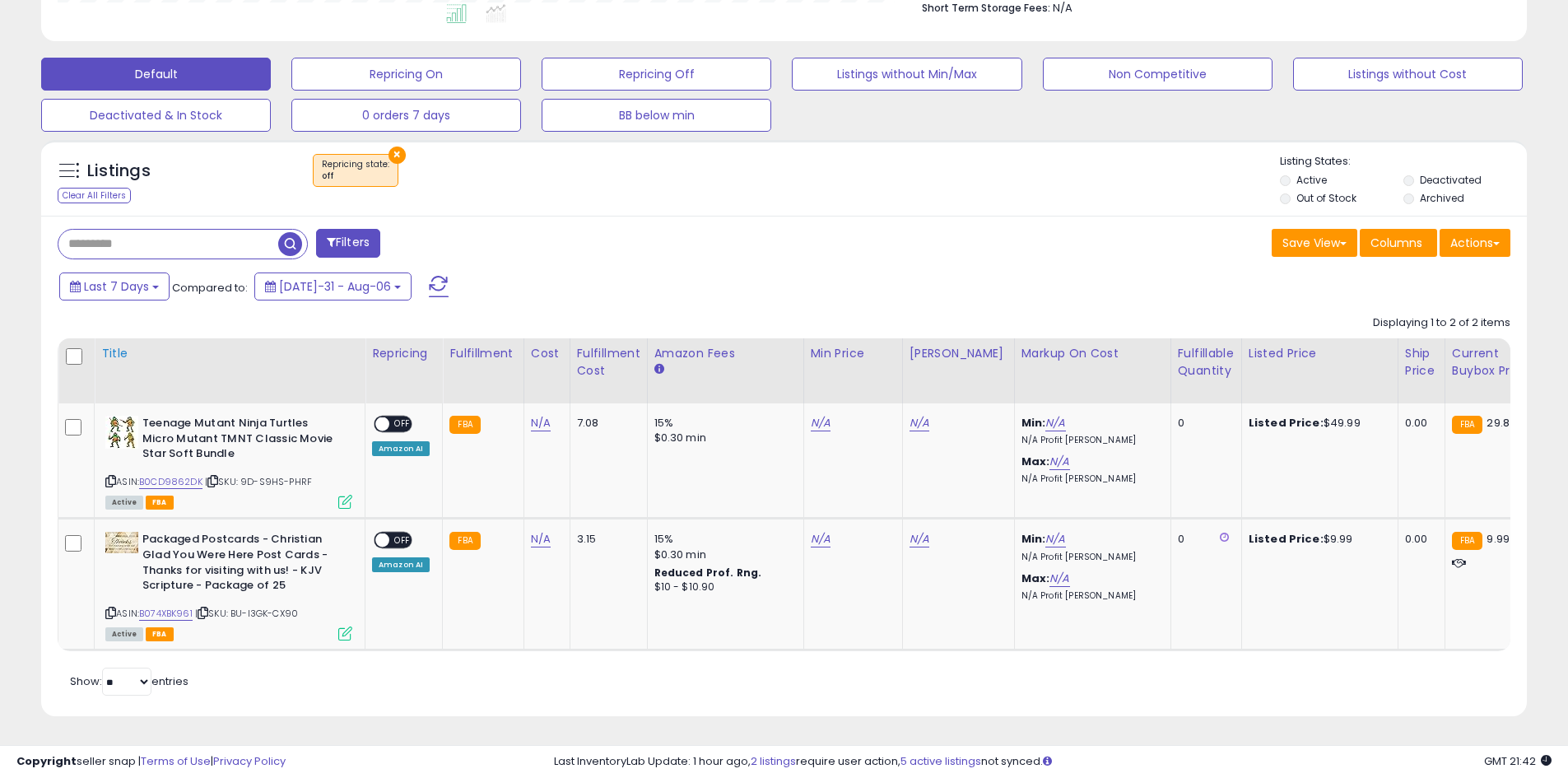
scroll to position [338, 862]
click at [108, 477] on icon at bounding box center [111, 481] width 11 height 9
click at [110, 608] on icon at bounding box center [111, 612] width 11 height 9
